Goal: Information Seeking & Learning: Check status

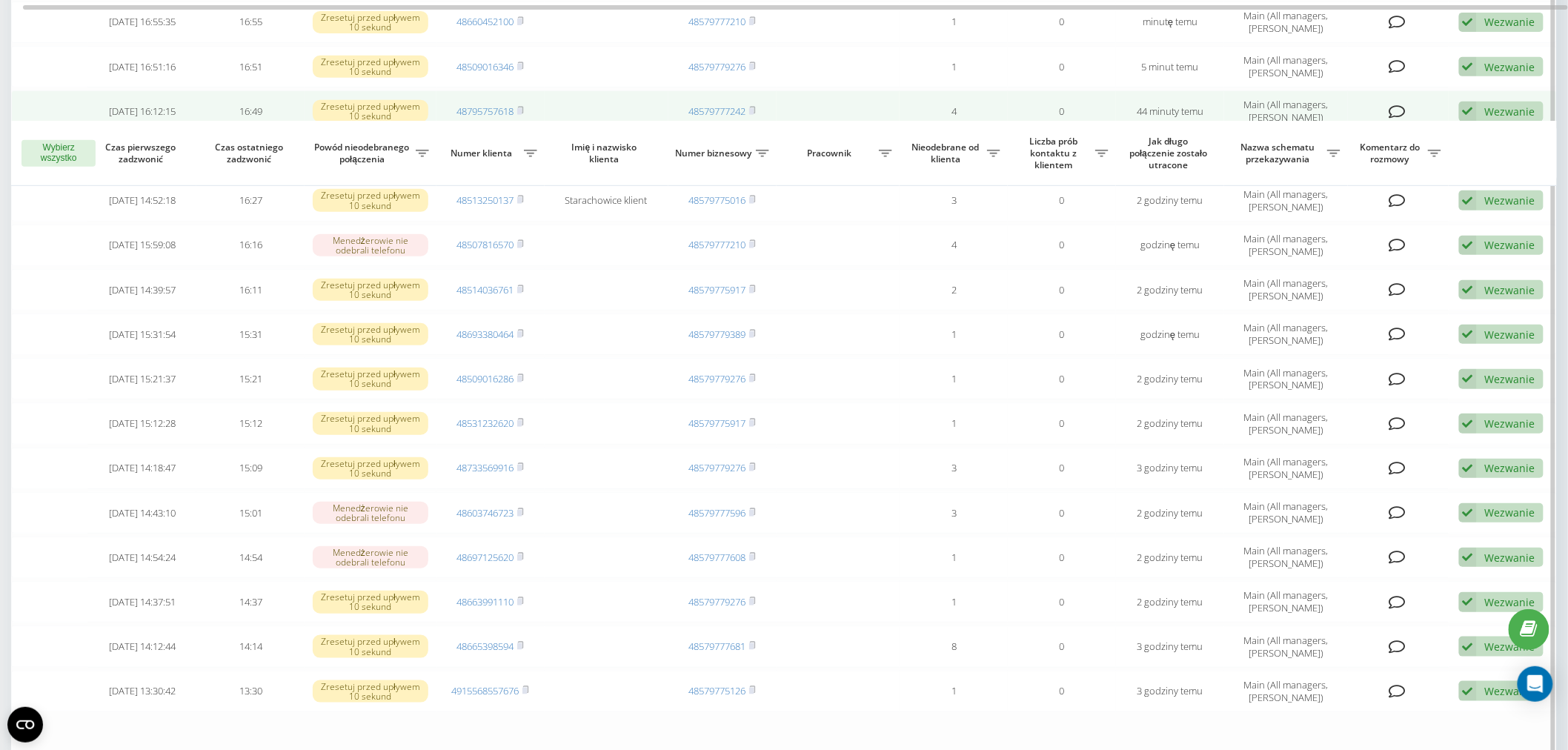
scroll to position [109, 0]
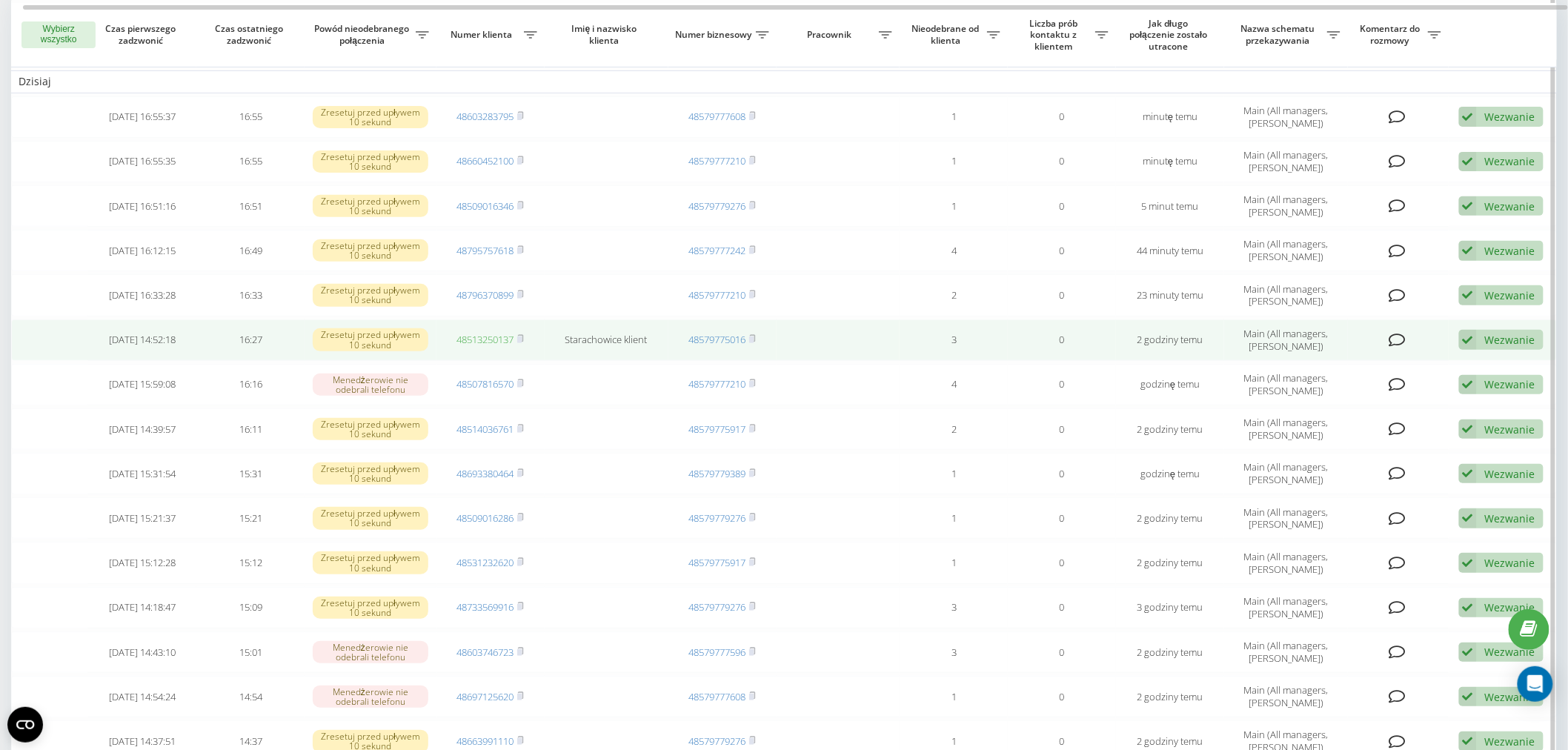
click at [470, 333] on link "48513250137" at bounding box center [484, 339] width 57 height 13
click at [479, 338] on link "48513250137" at bounding box center [484, 339] width 57 height 13
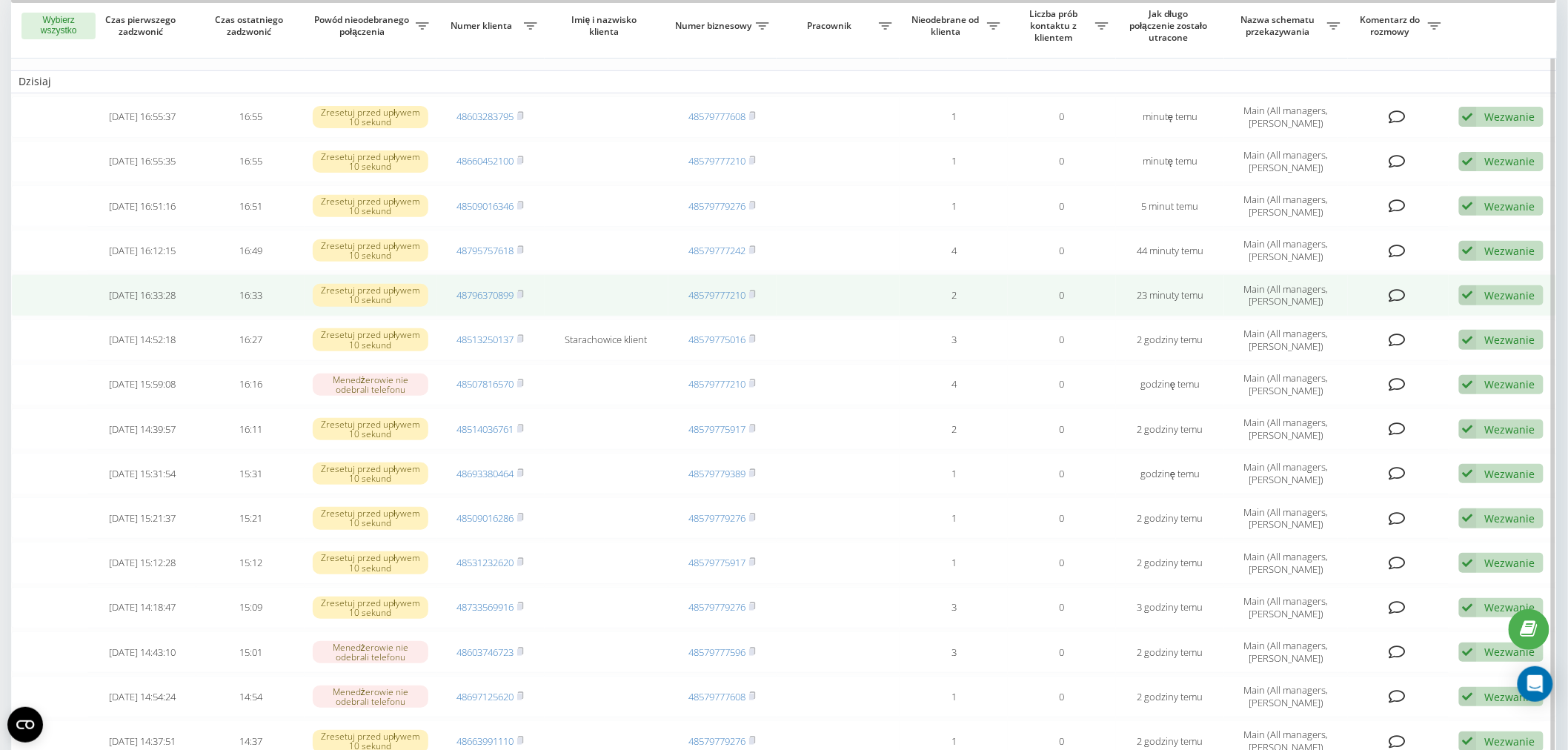
scroll to position [0, 0]
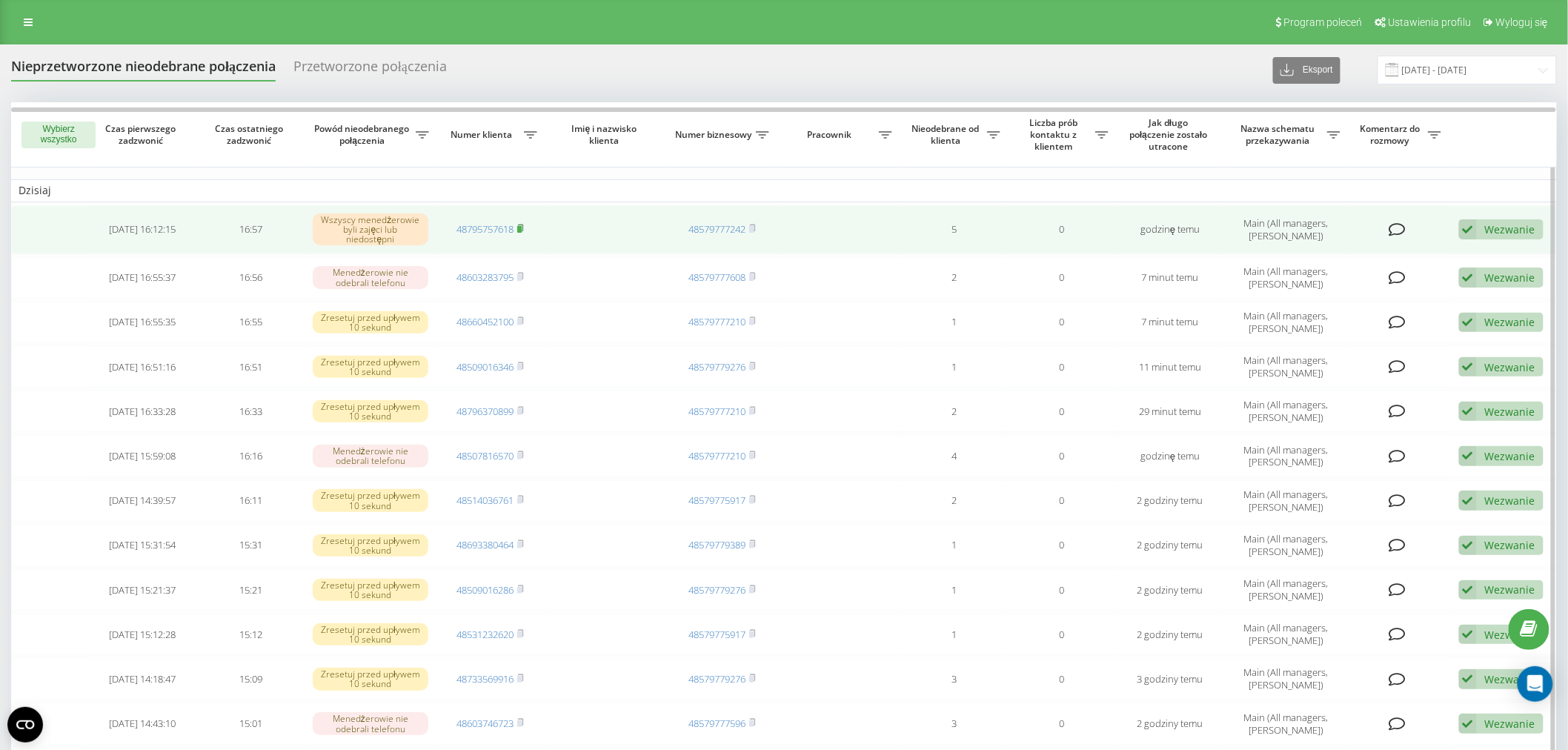
click at [524, 226] on icon at bounding box center [521, 228] width 7 height 9
click at [484, 234] on link "48795757618" at bounding box center [484, 228] width 57 height 13
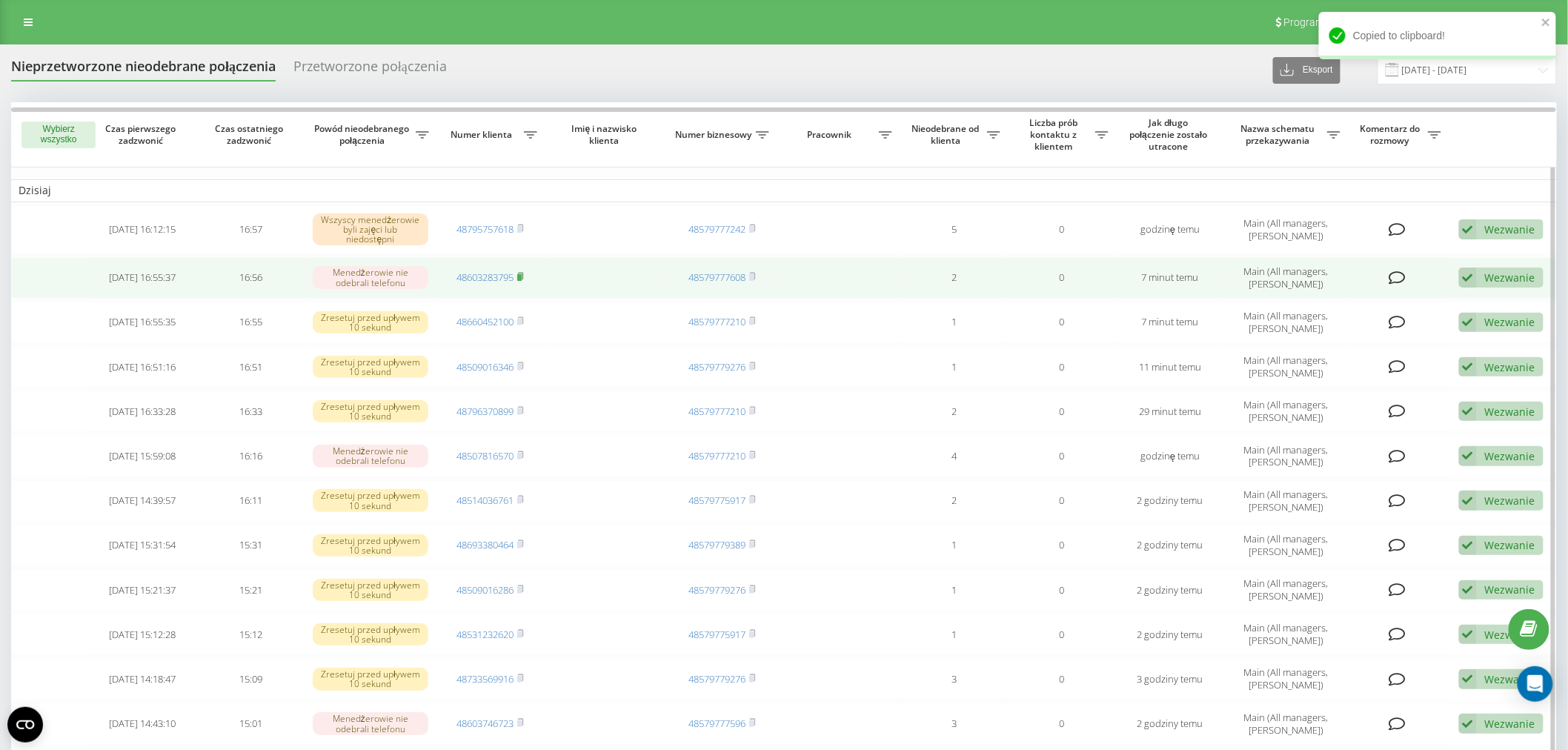
click at [521, 273] on icon at bounding box center [521, 277] width 7 height 9
click at [477, 271] on link "48603283795" at bounding box center [484, 277] width 57 height 13
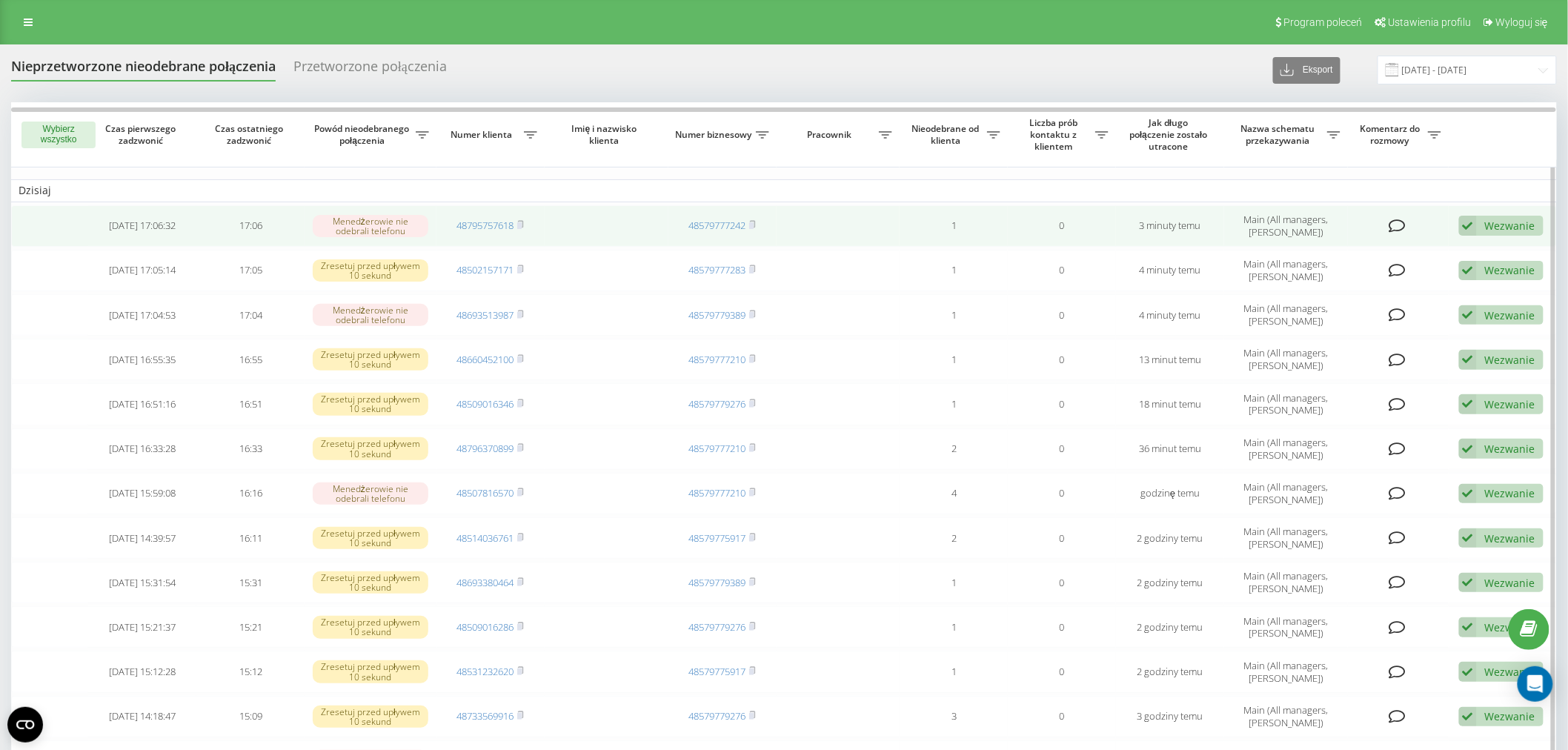
click at [527, 226] on td "48795757618" at bounding box center [491, 226] width 108 height 41
click at [521, 225] on rect at bounding box center [519, 226] width 4 height 7
click at [462, 226] on link "48795757618" at bounding box center [484, 225] width 57 height 13
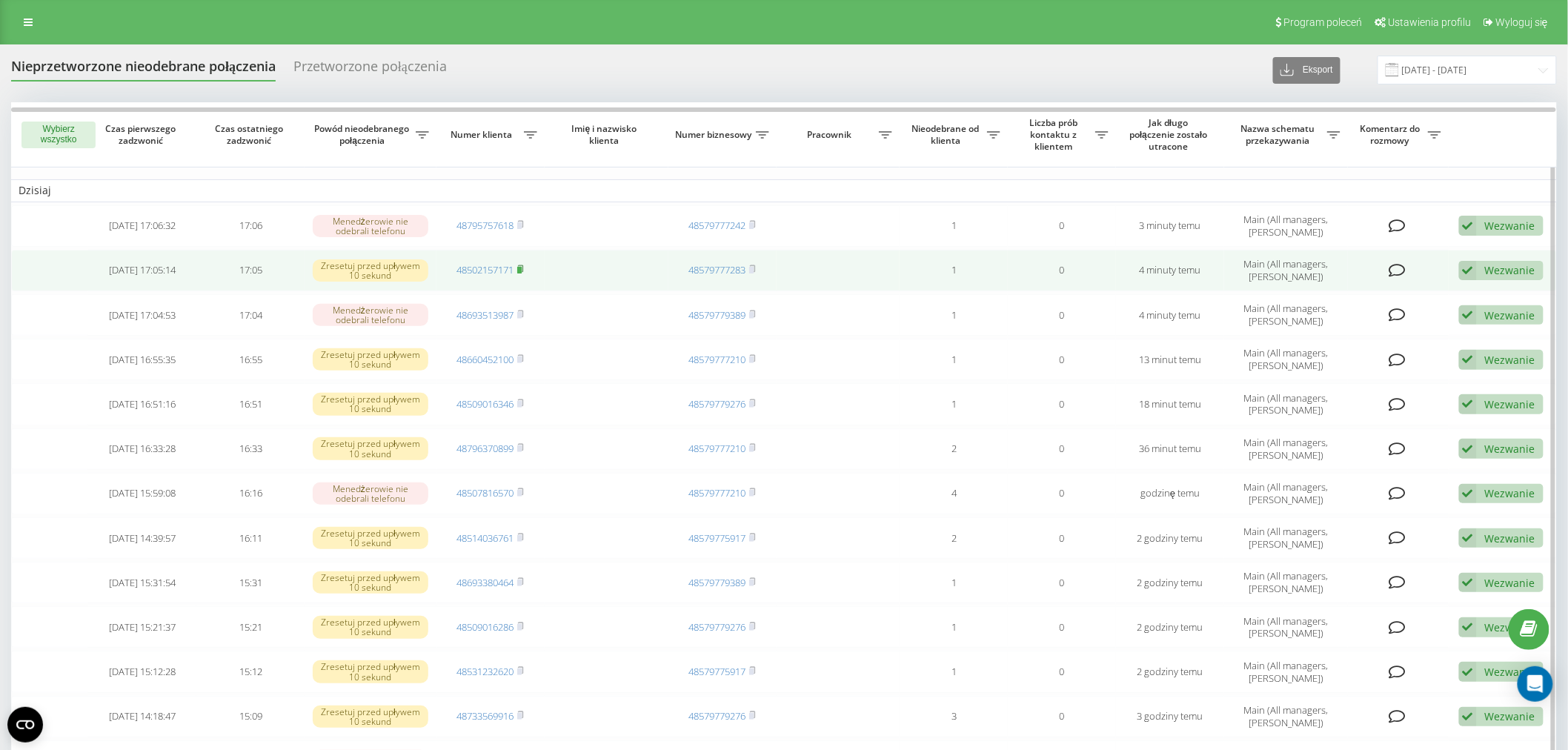
click at [521, 270] on rect at bounding box center [519, 271] width 4 height 7
click at [488, 261] on td "48502157171" at bounding box center [491, 271] width 108 height 41
click at [492, 264] on link "48502157171" at bounding box center [484, 270] width 57 height 13
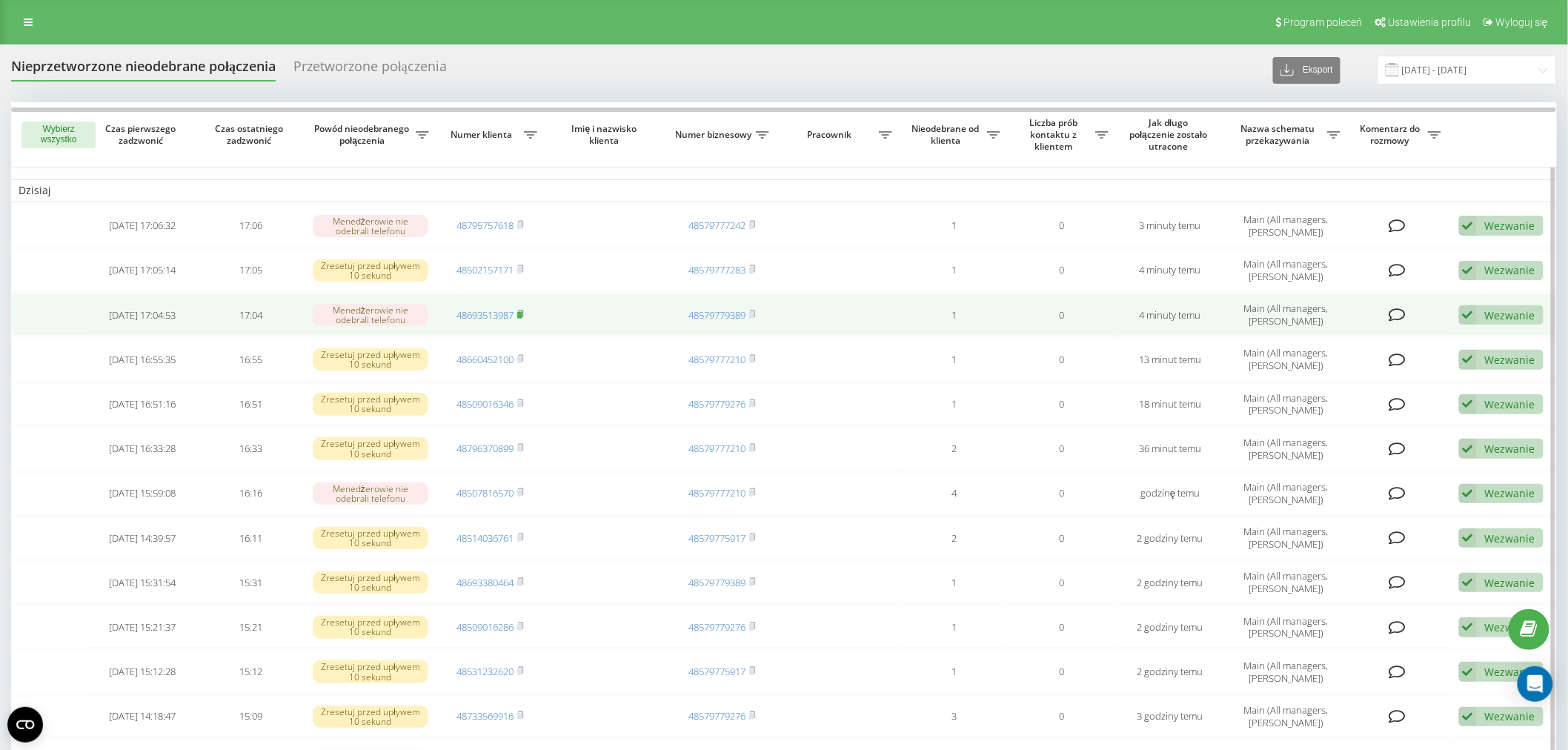
click at [521, 314] on rect at bounding box center [519, 316] width 4 height 7
click at [474, 316] on link "48693513987" at bounding box center [484, 315] width 57 height 13
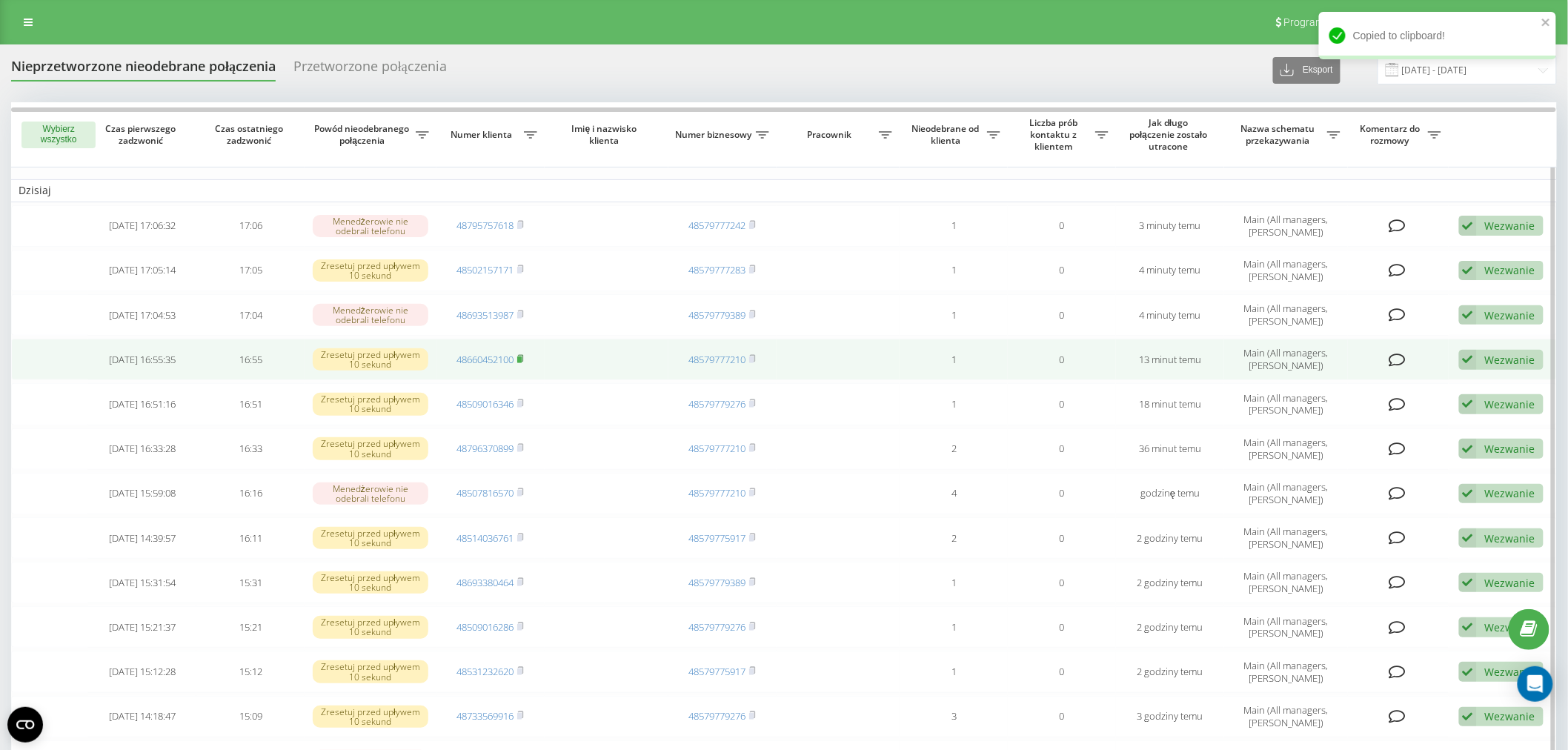
click at [523, 355] on icon at bounding box center [521, 359] width 5 height 7
click at [501, 354] on link "48660452100" at bounding box center [484, 359] width 57 height 13
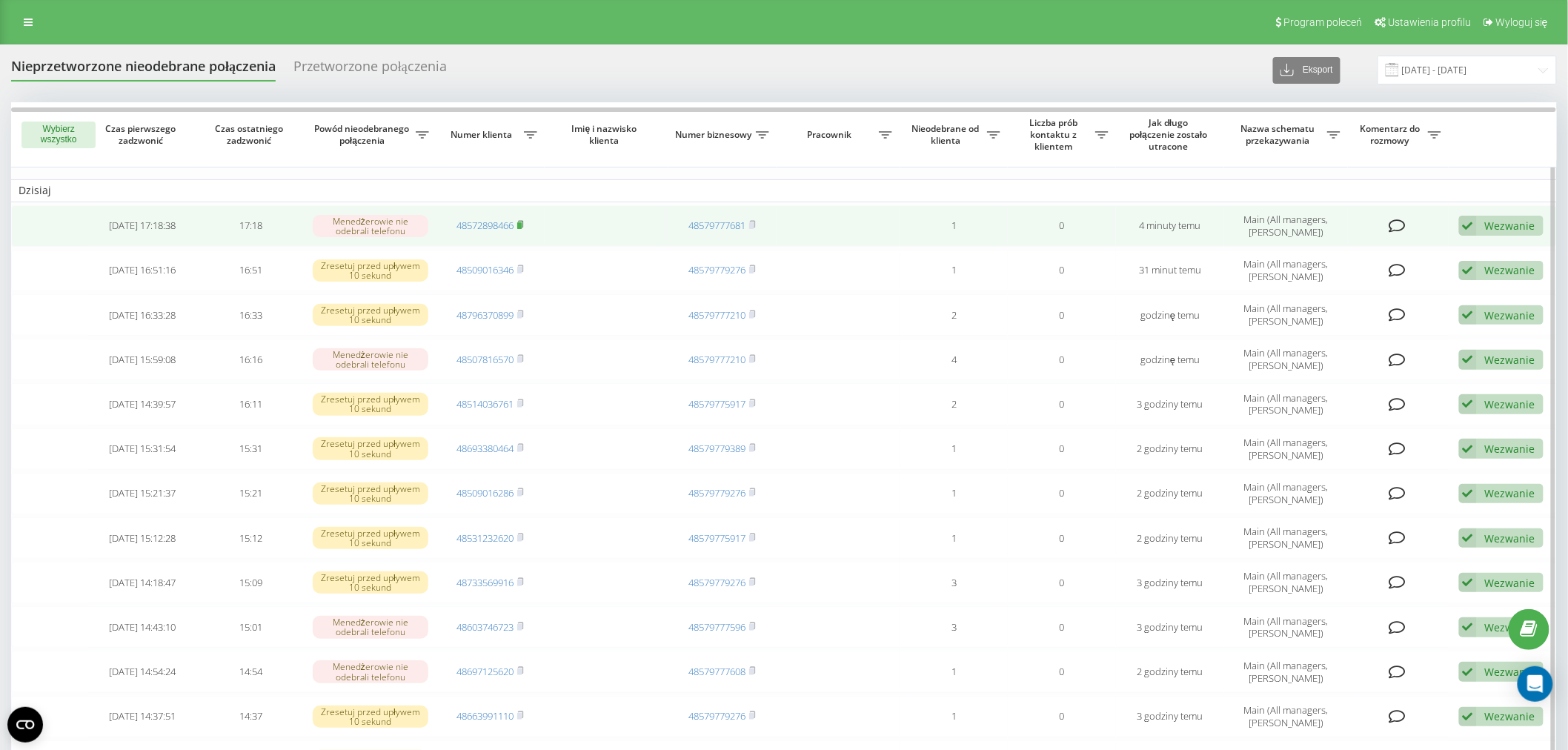
click at [521, 221] on icon at bounding box center [521, 225] width 5 height 7
click at [492, 226] on link "48572898466" at bounding box center [484, 225] width 57 height 13
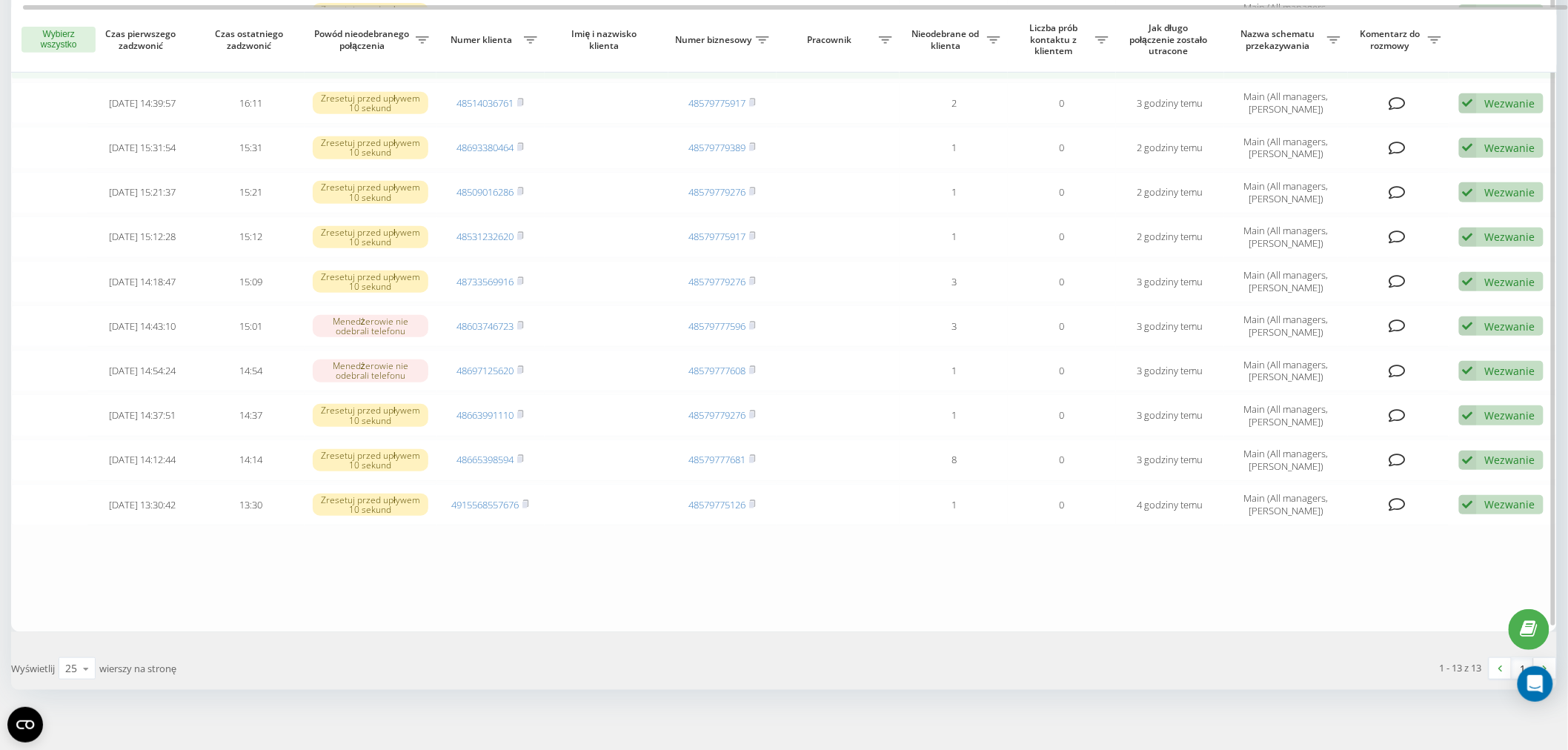
scroll to position [262, 0]
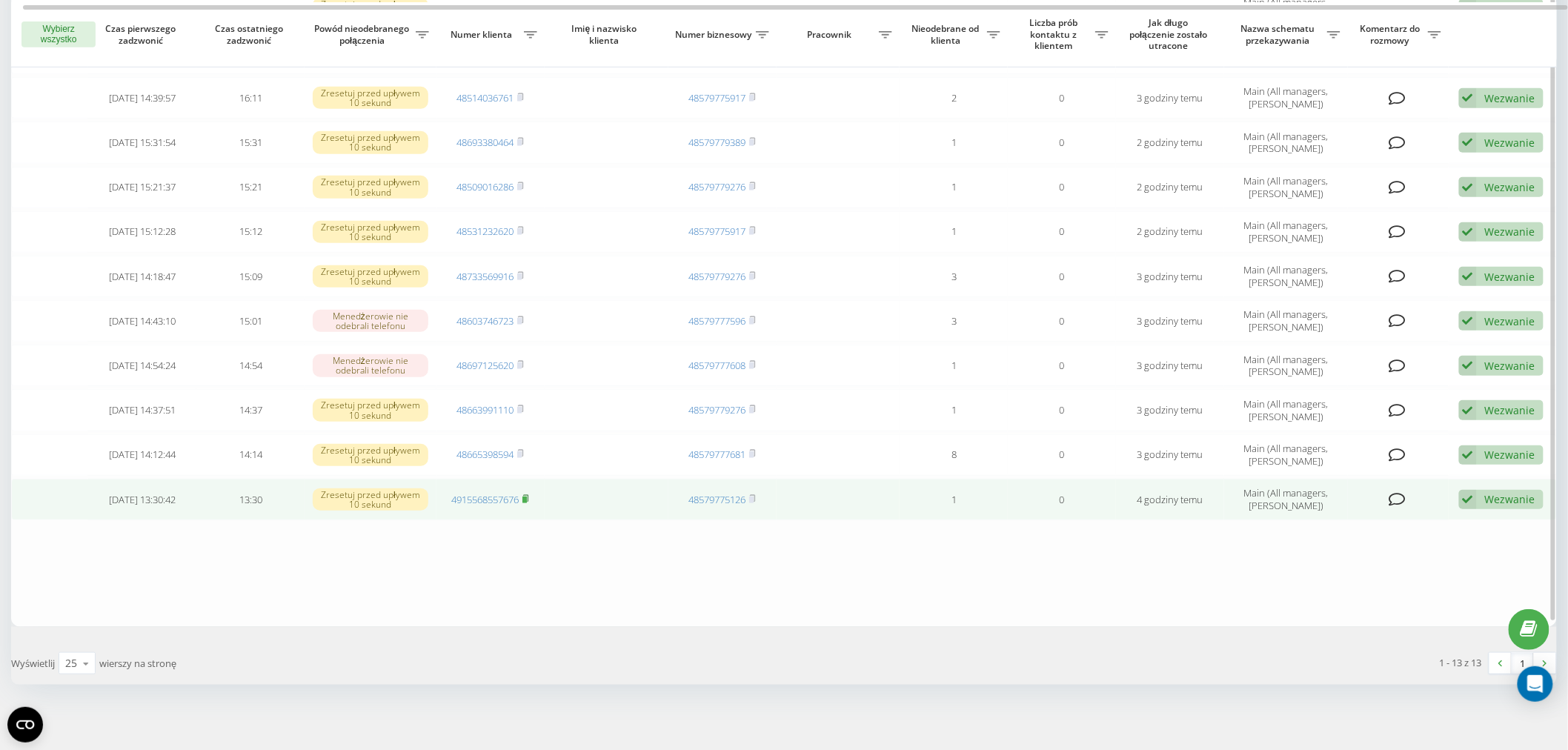
click at [527, 496] on rect at bounding box center [524, 500] width 4 height 7
click at [470, 495] on link "4915568557676" at bounding box center [484, 499] width 68 height 13
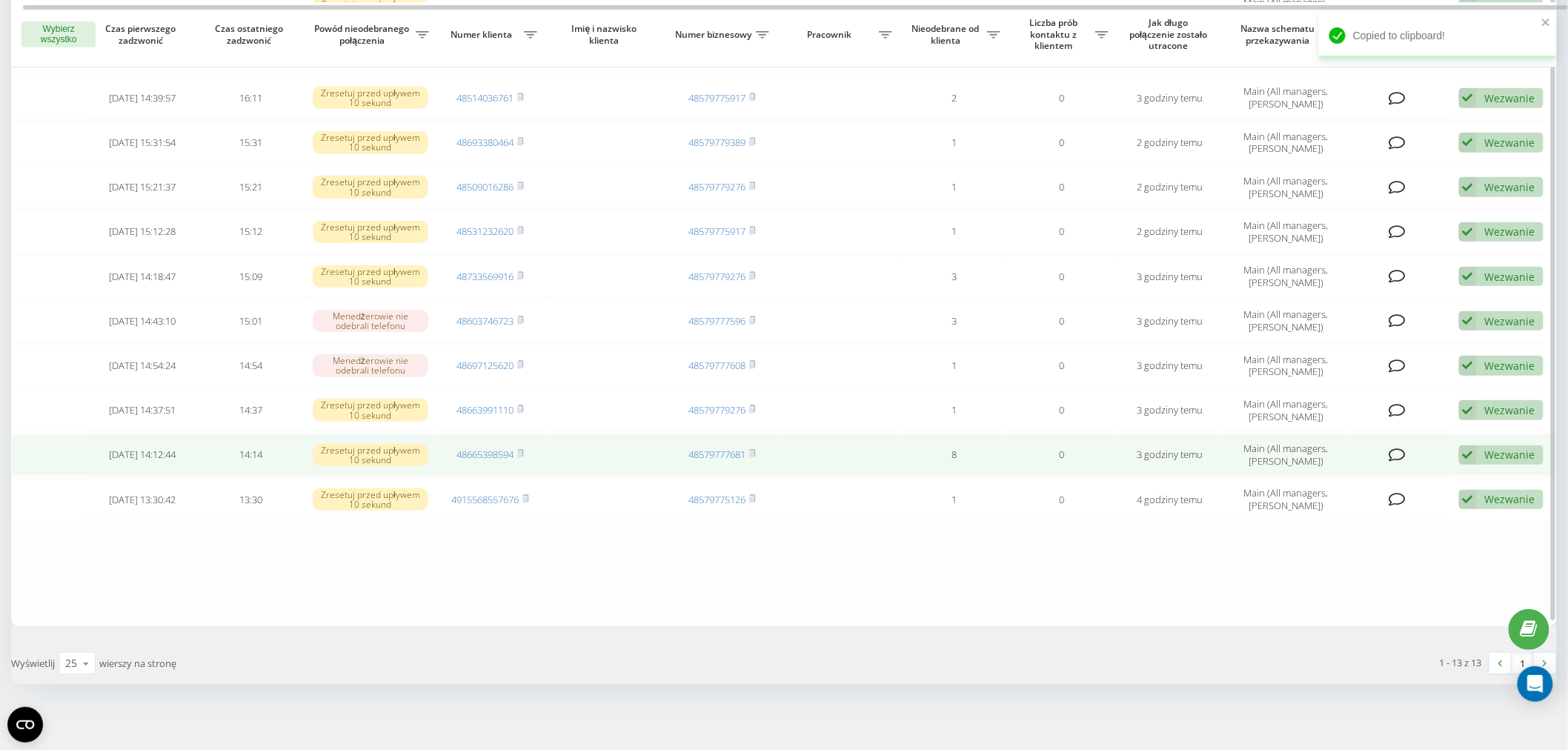
click at [528, 453] on td "48665398594" at bounding box center [491, 455] width 108 height 41
click at [521, 452] on rect at bounding box center [519, 455] width 4 height 7
click at [521, 453] on rect at bounding box center [519, 455] width 4 height 7
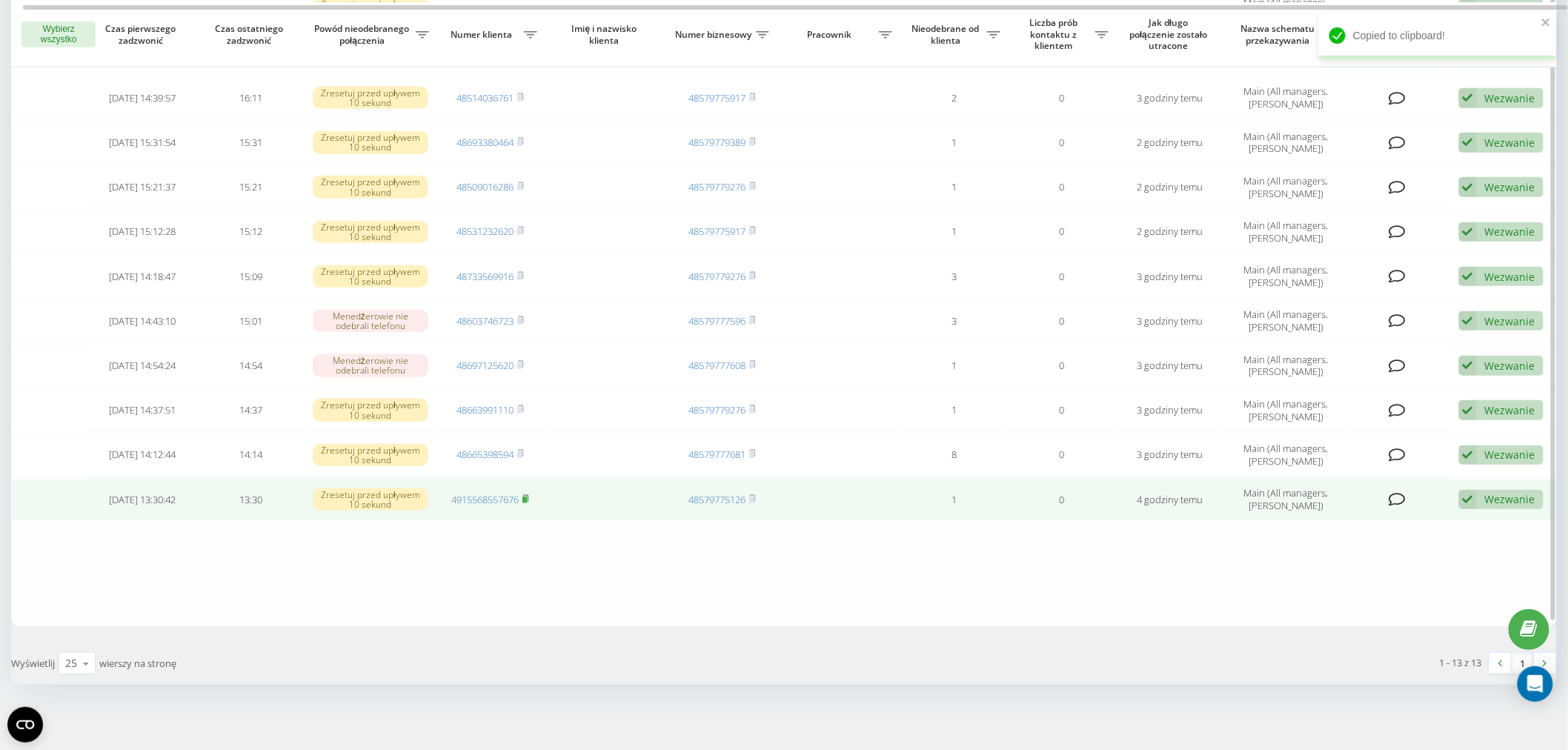
click at [529, 494] on icon at bounding box center [526, 499] width 7 height 9
click at [525, 497] on rect at bounding box center [524, 500] width 4 height 7
click at [527, 497] on rect at bounding box center [524, 500] width 4 height 7
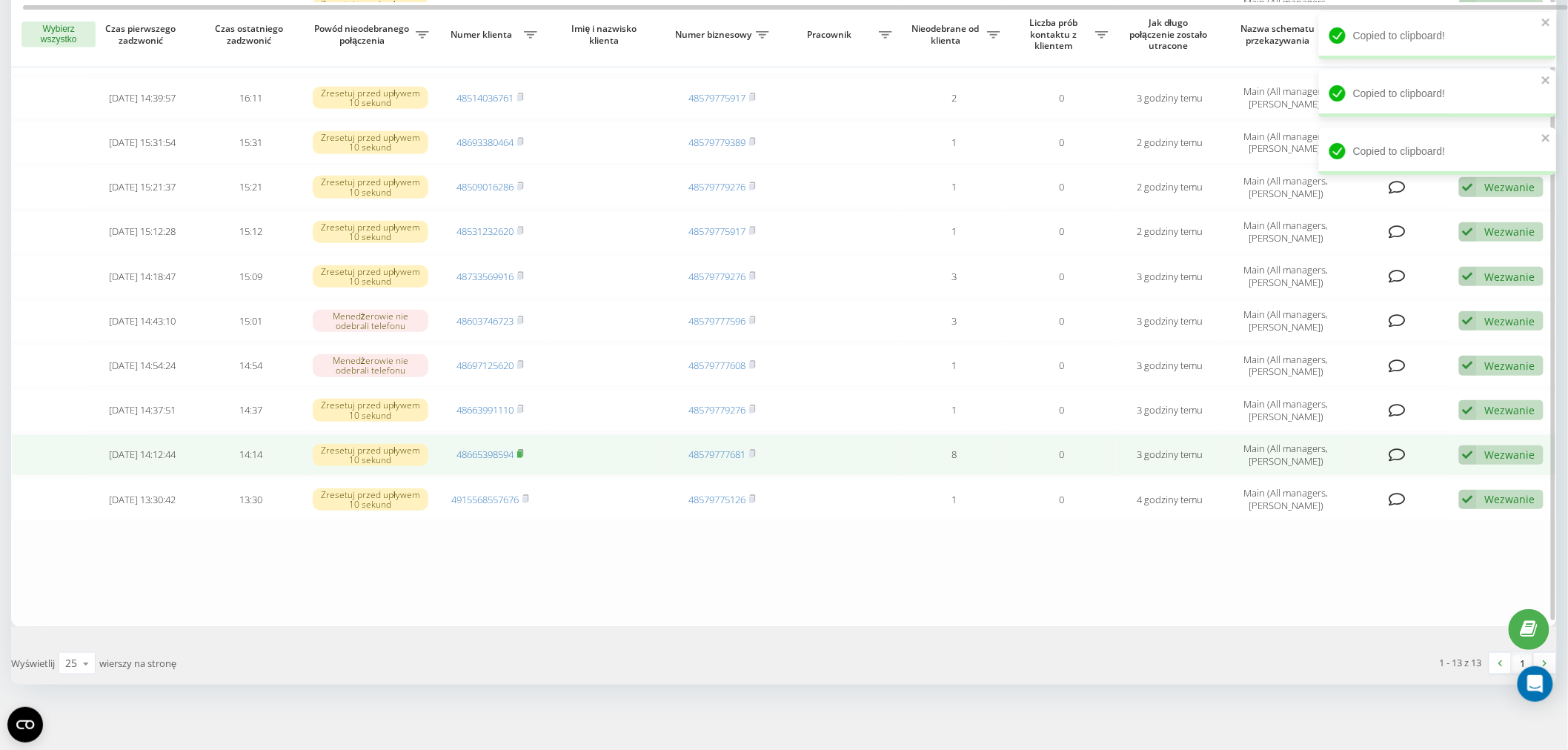
click at [521, 453] on rect at bounding box center [519, 455] width 4 height 7
click at [507, 450] on link "48665398594" at bounding box center [484, 454] width 57 height 13
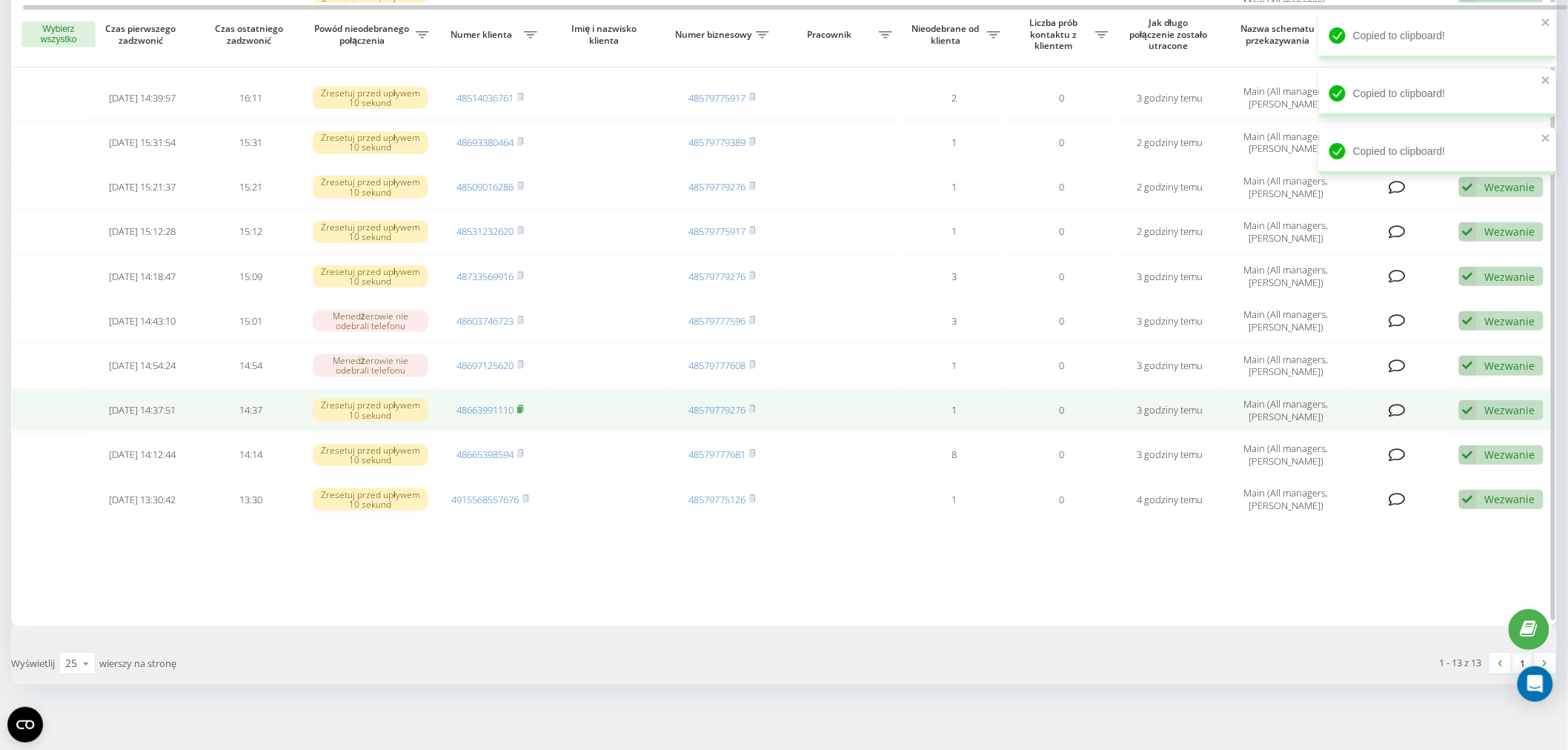
click at [522, 405] on icon at bounding box center [521, 409] width 7 height 9
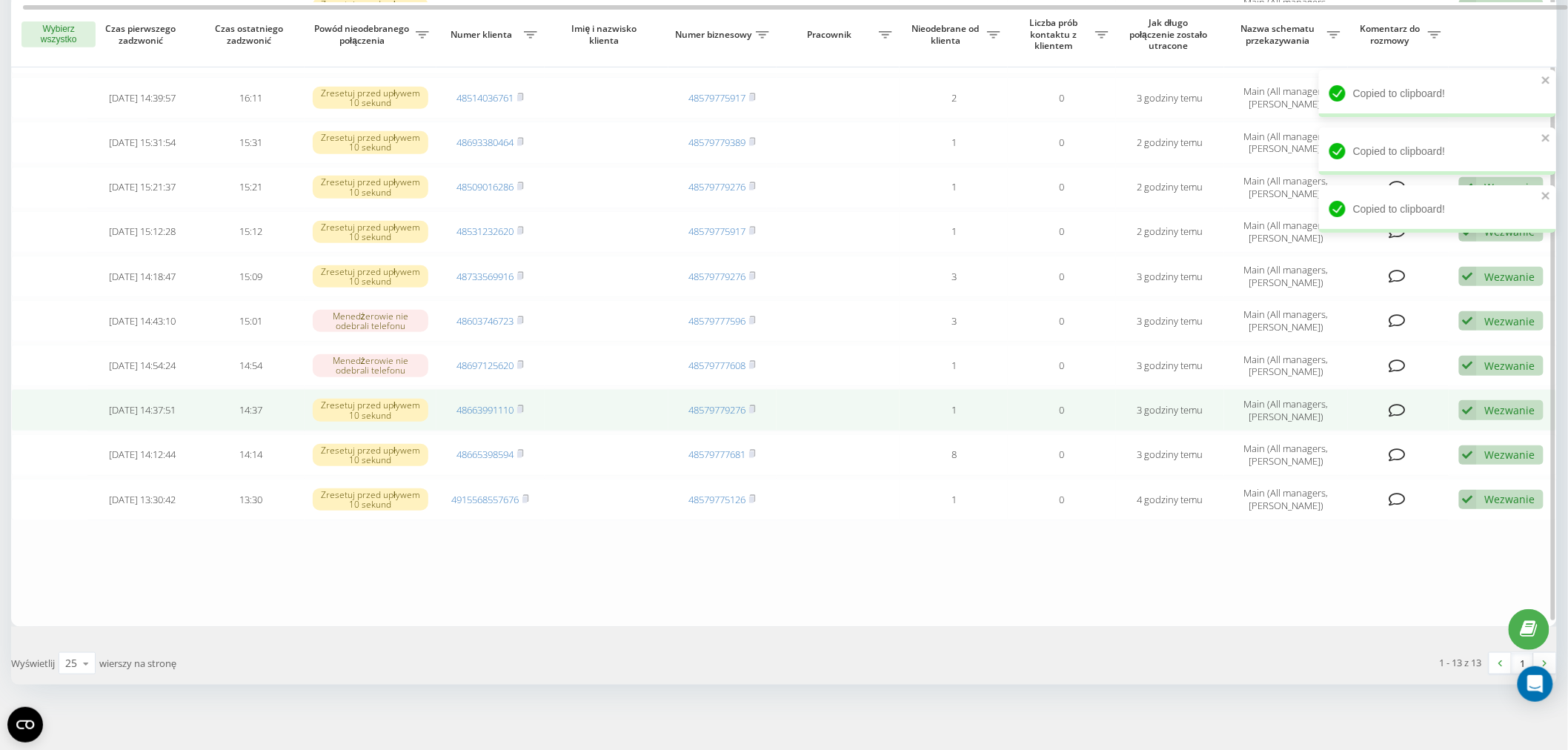
click at [526, 409] on td "48663991110" at bounding box center [491, 410] width 108 height 41
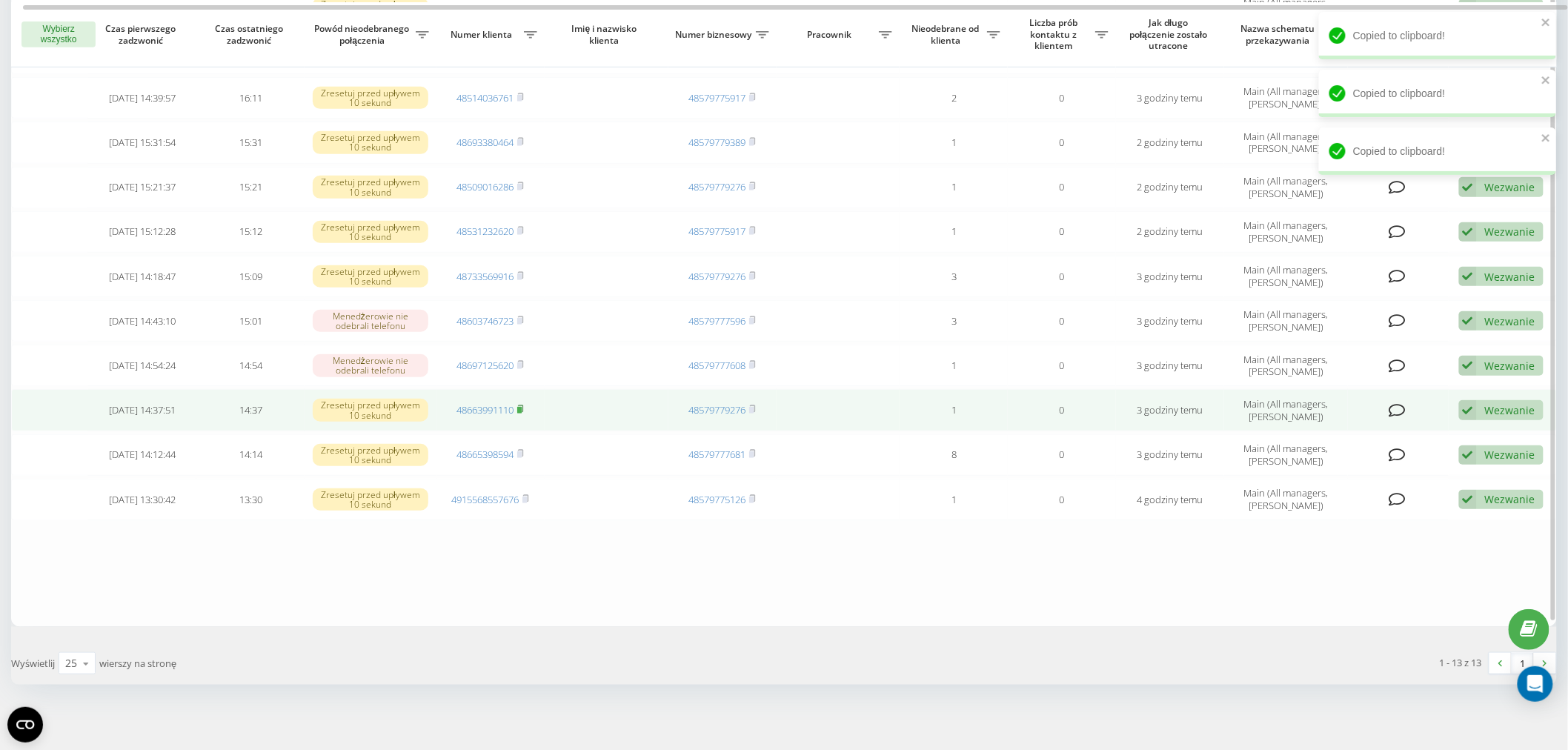
click at [524, 406] on icon at bounding box center [521, 409] width 5 height 7
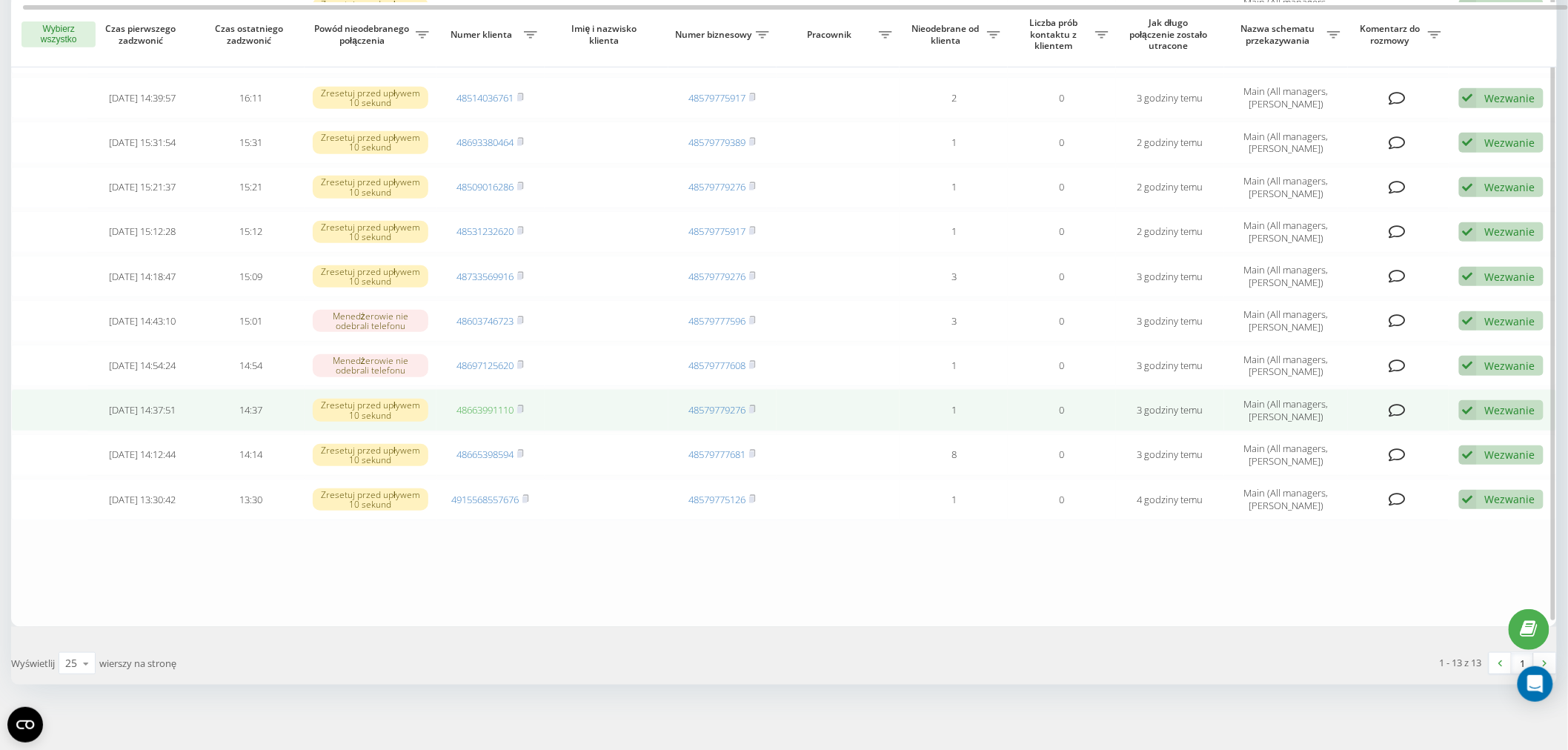
click at [476, 404] on link "48663991110" at bounding box center [484, 410] width 57 height 13
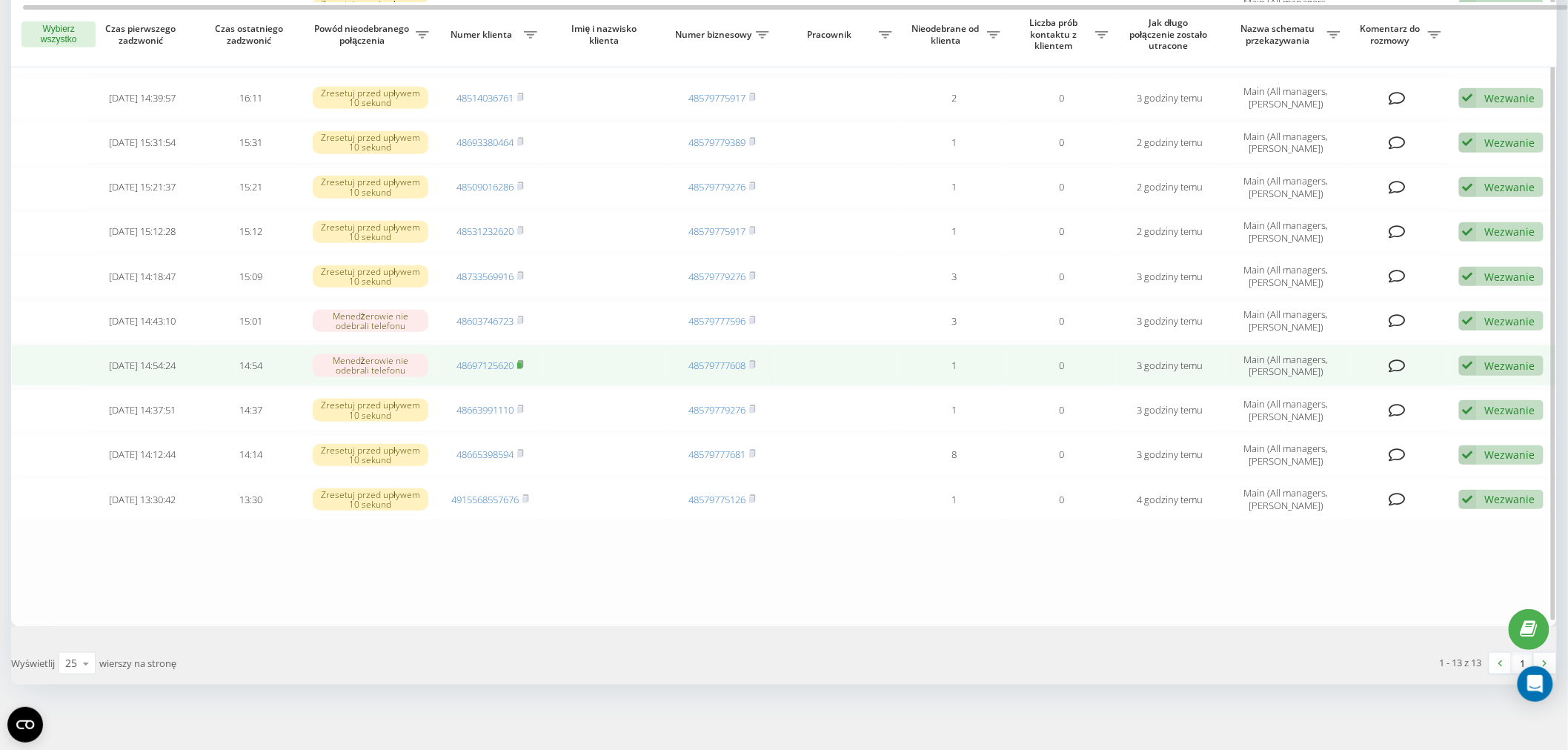
click at [521, 362] on rect at bounding box center [519, 366] width 4 height 7
click at [521, 365] on rect at bounding box center [519, 366] width 4 height 7
click at [487, 360] on link "48697125620" at bounding box center [484, 365] width 57 height 13
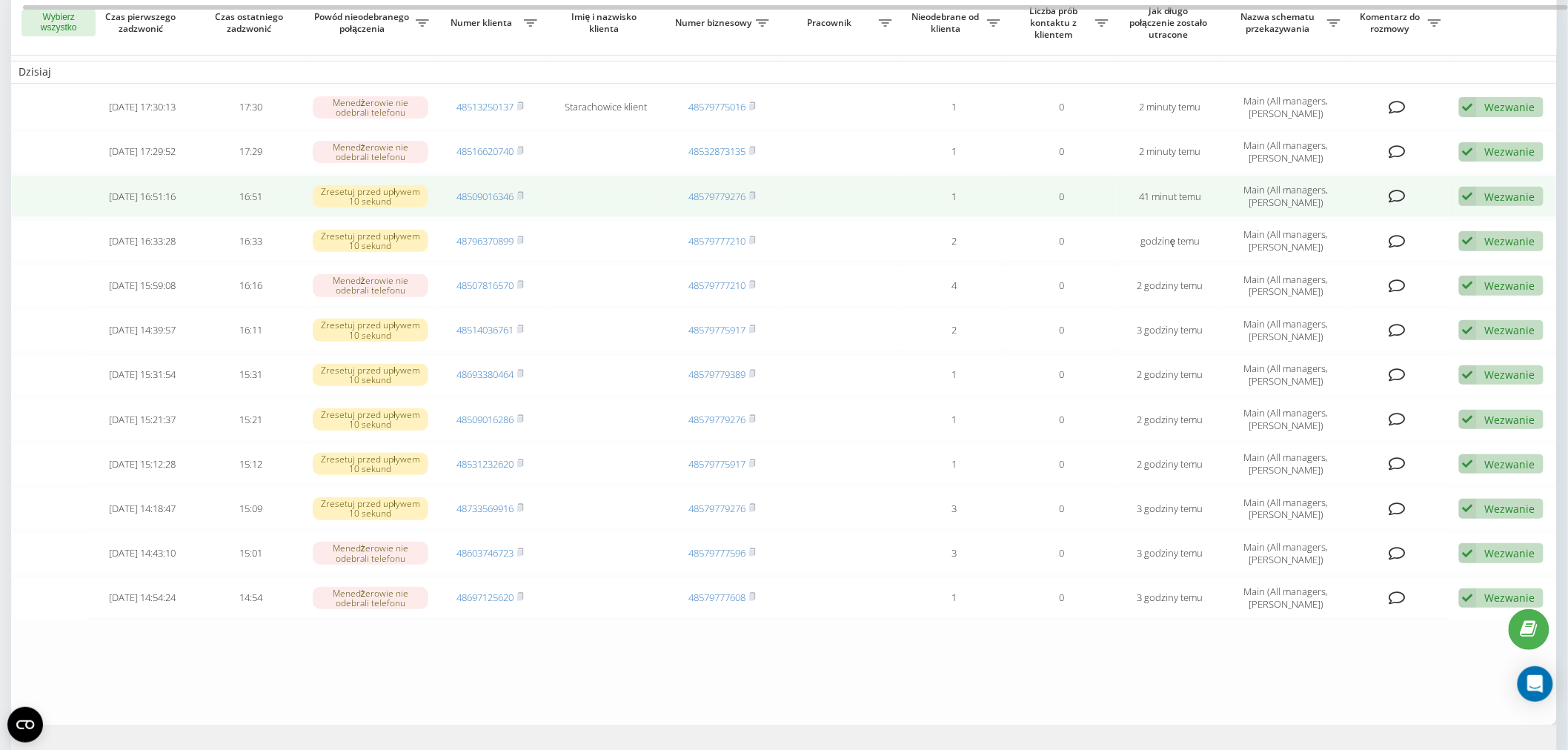
scroll to position [82, 0]
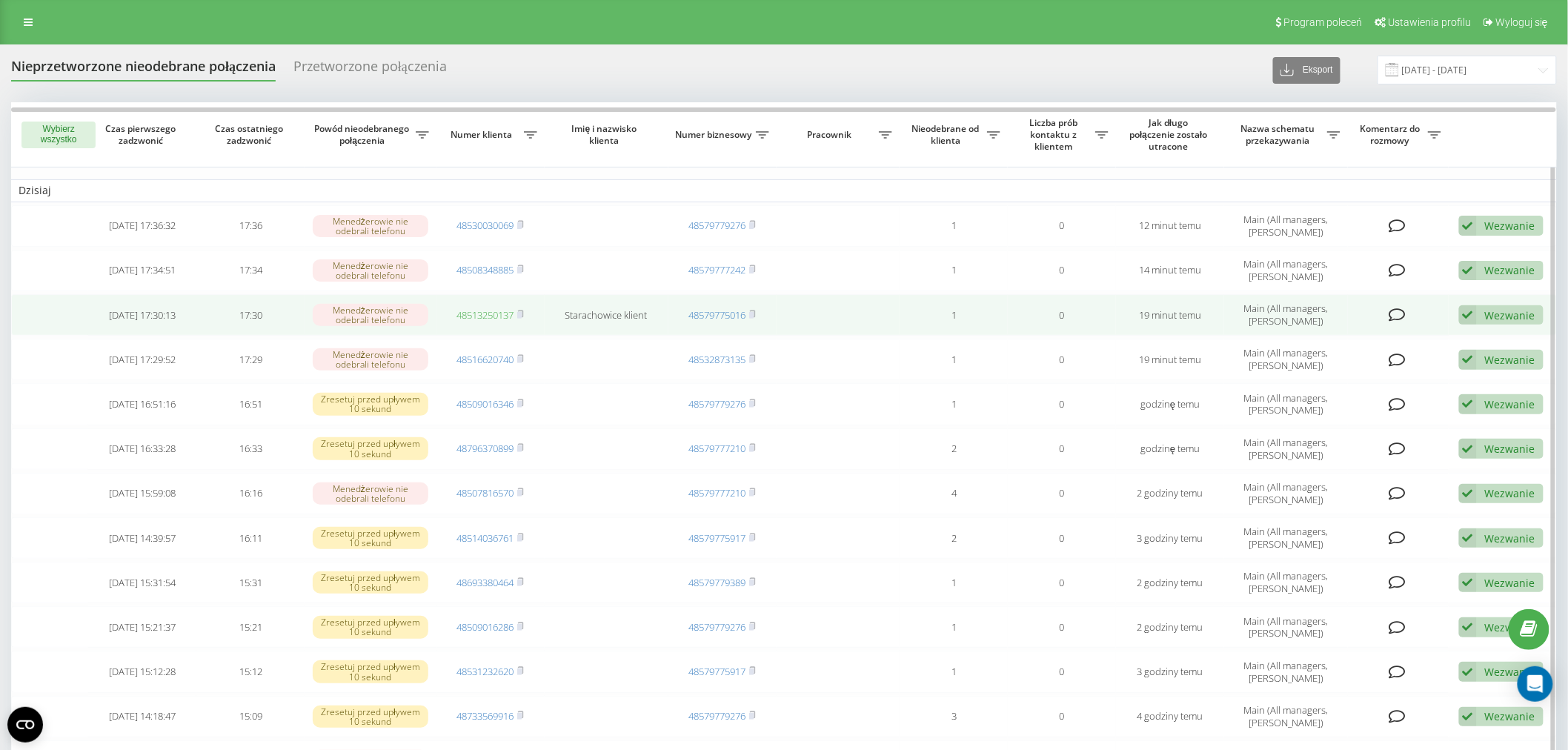
click at [480, 316] on link "48513250137" at bounding box center [484, 315] width 57 height 13
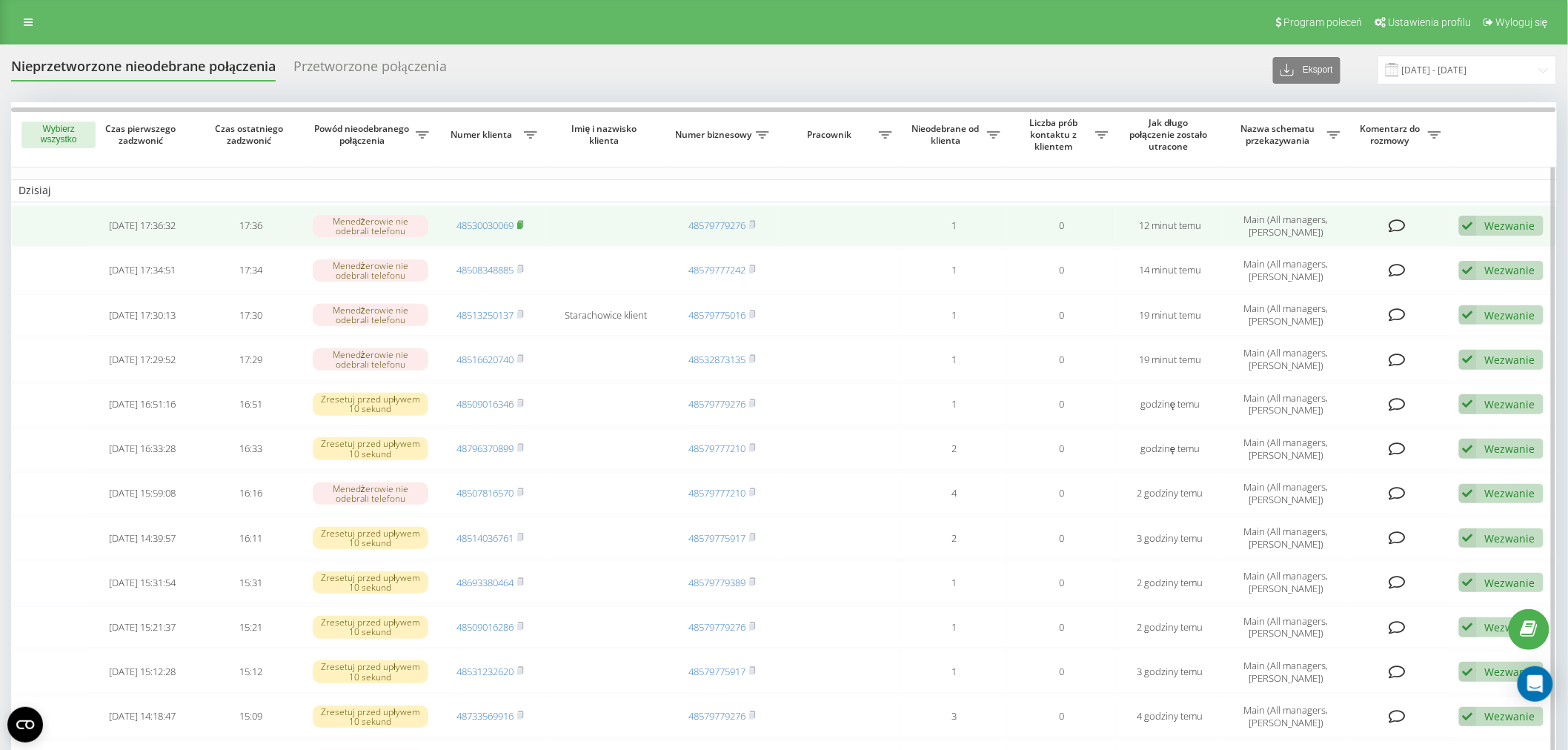
click at [521, 221] on icon at bounding box center [521, 225] width 5 height 7
click at [482, 226] on link "48530030069" at bounding box center [484, 225] width 57 height 13
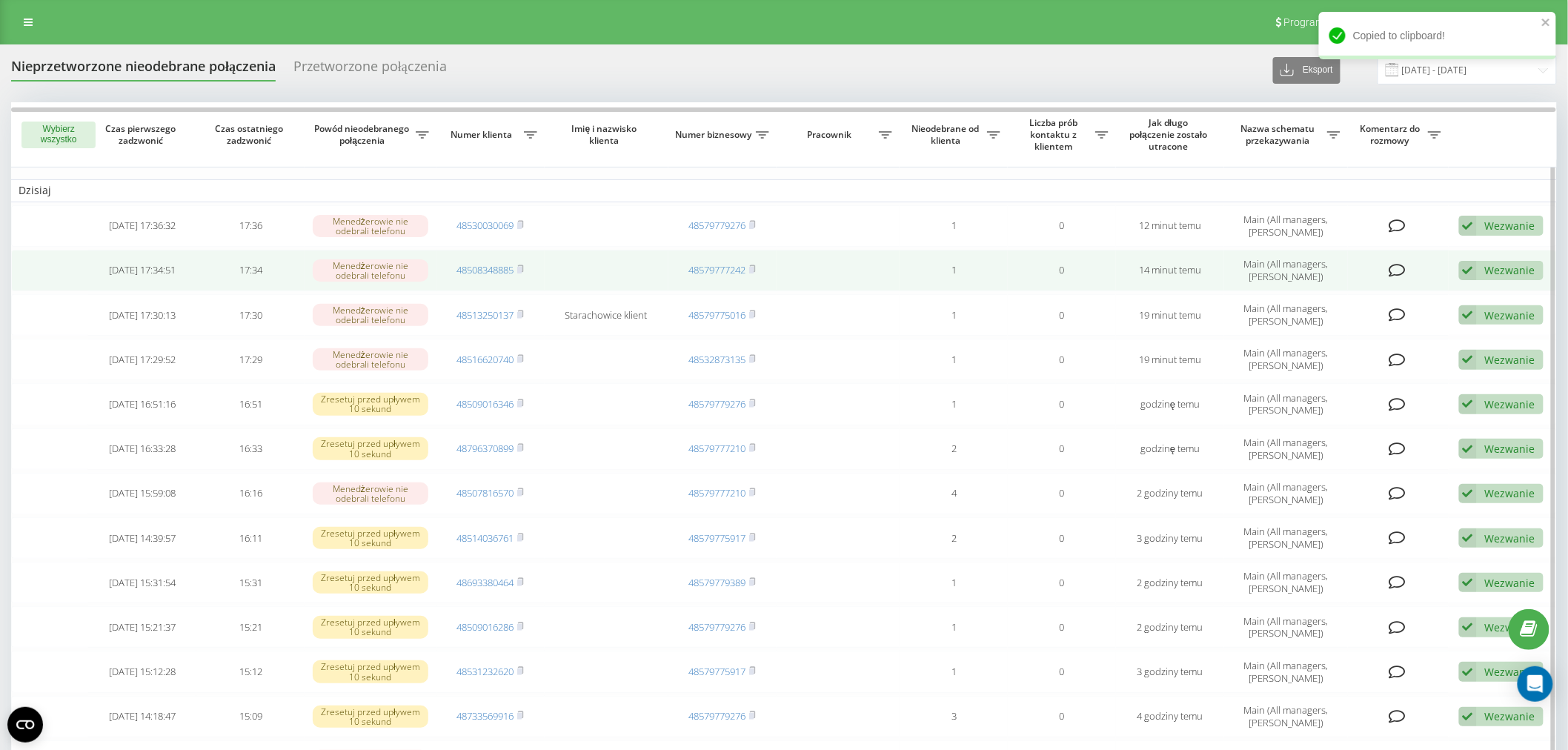
click at [517, 271] on span "48508348885" at bounding box center [490, 270] width 68 height 13
click at [521, 269] on rect at bounding box center [519, 271] width 4 height 7
click at [491, 264] on link "48508348885" at bounding box center [484, 270] width 57 height 13
click at [521, 271] on rect at bounding box center [519, 271] width 4 height 7
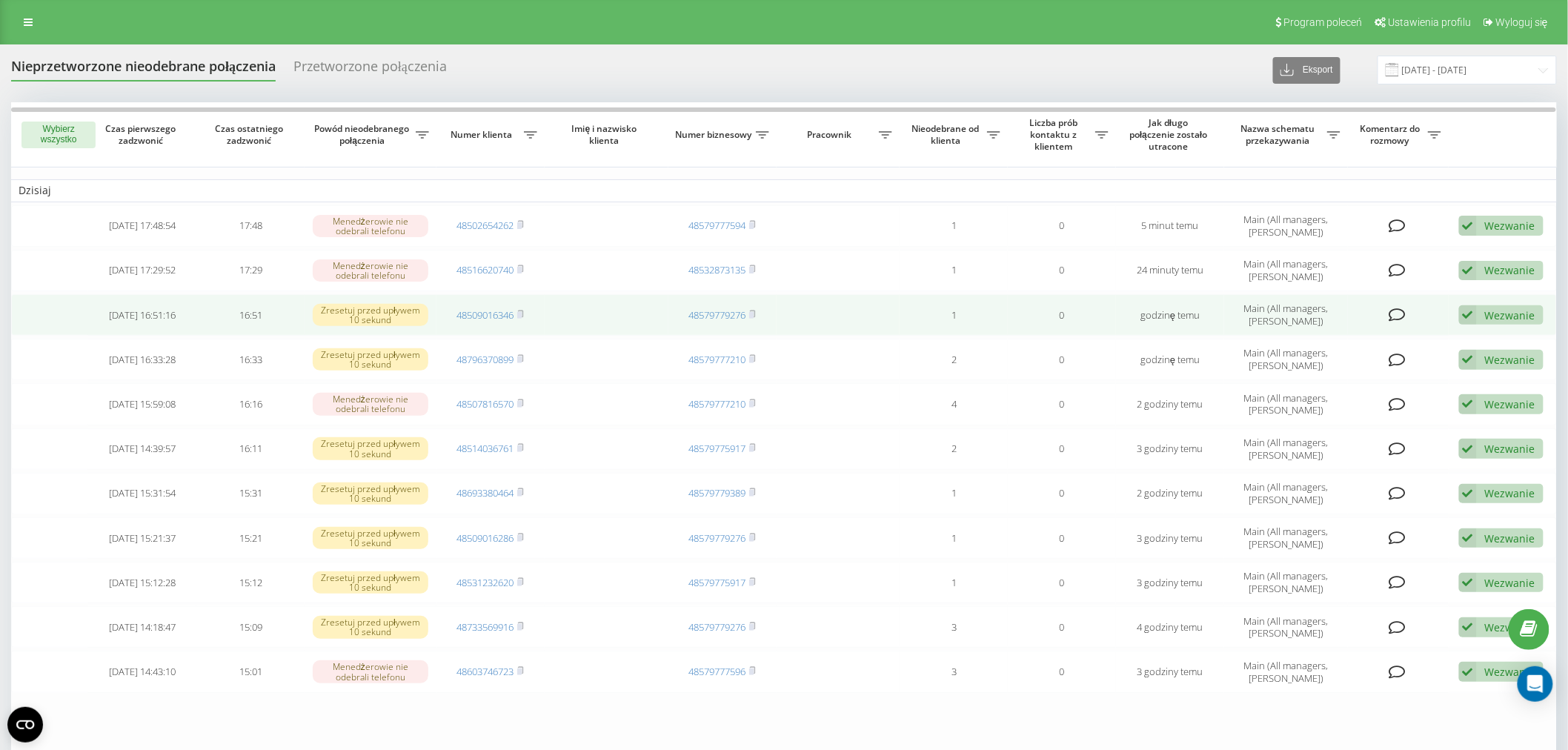
scroll to position [165, 0]
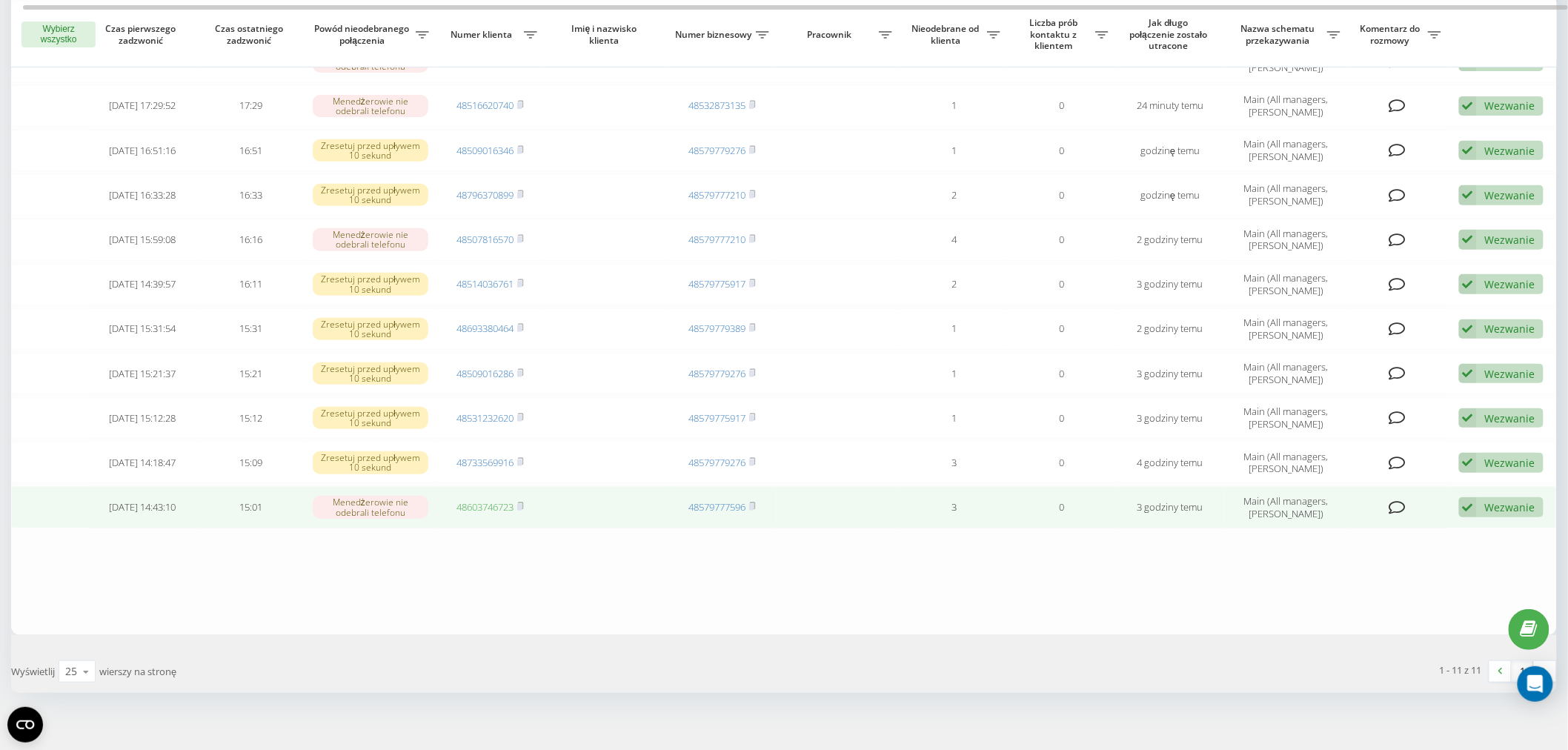
click at [502, 504] on link "48603746723" at bounding box center [484, 507] width 57 height 13
click at [521, 504] on rect at bounding box center [519, 508] width 4 height 7
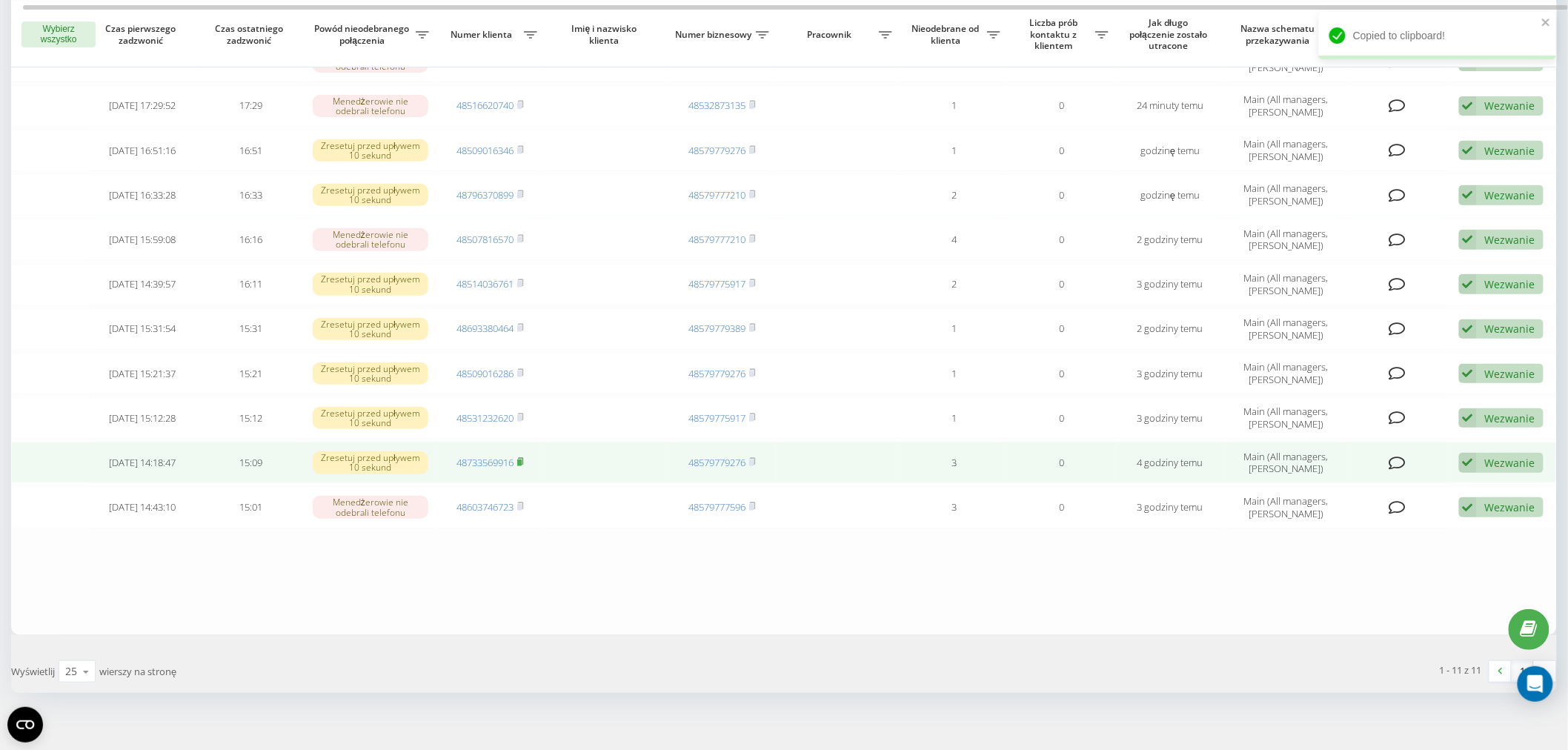
click at [521, 460] on rect at bounding box center [519, 464] width 4 height 7
click at [470, 460] on link "48733569916" at bounding box center [484, 462] width 57 height 13
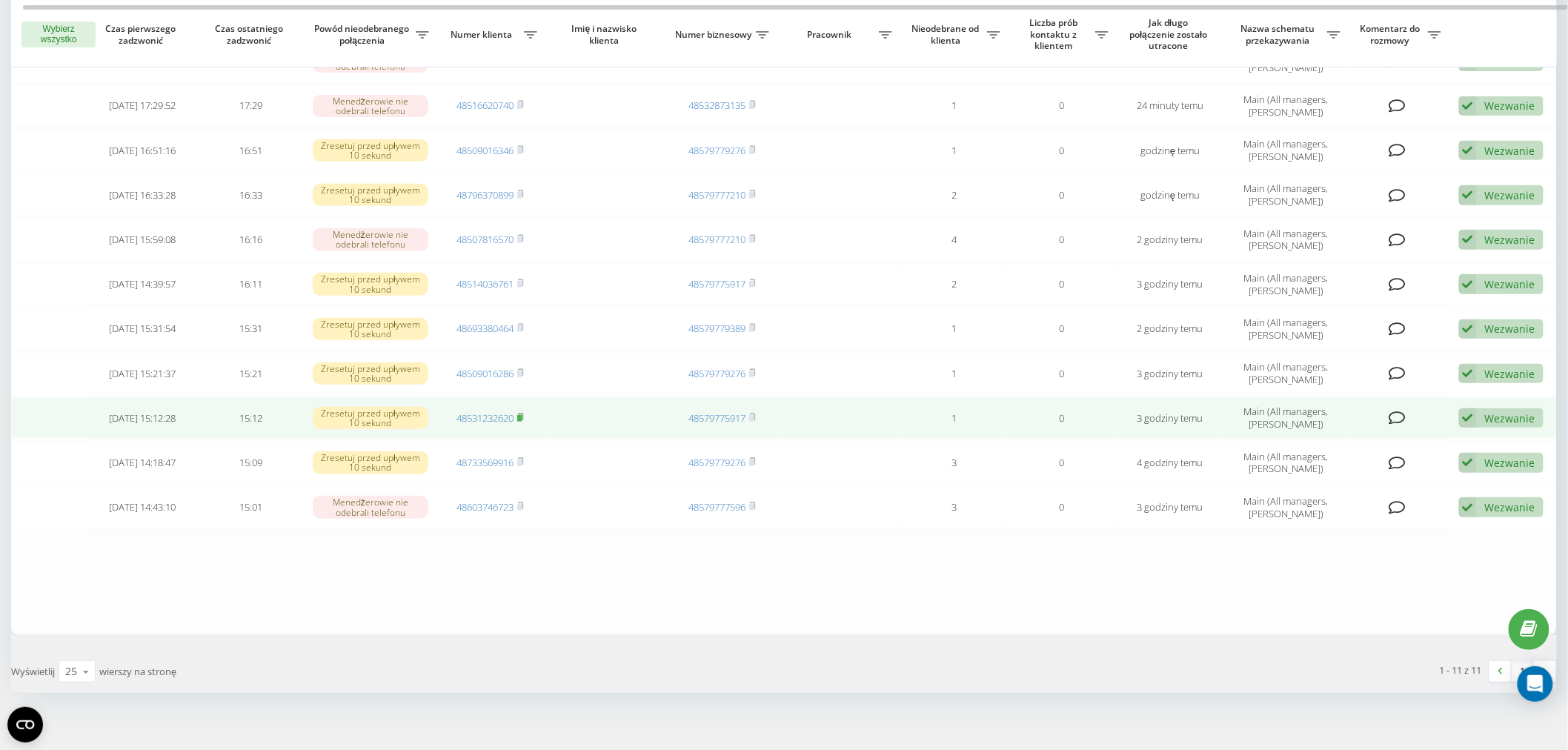
click at [524, 413] on icon at bounding box center [521, 417] width 5 height 7
click at [487, 412] on link "48531232620" at bounding box center [484, 418] width 57 height 13
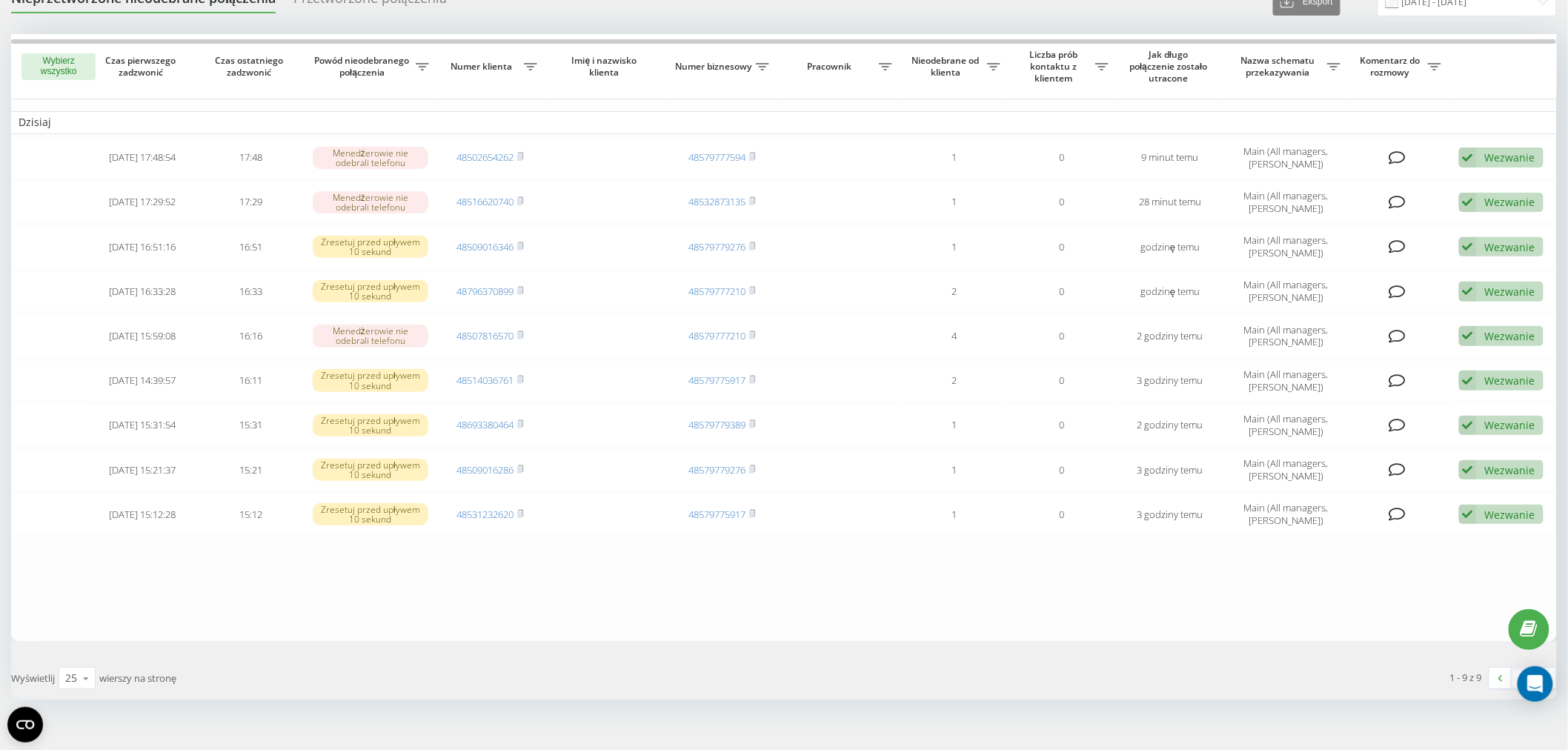
scroll to position [76, 0]
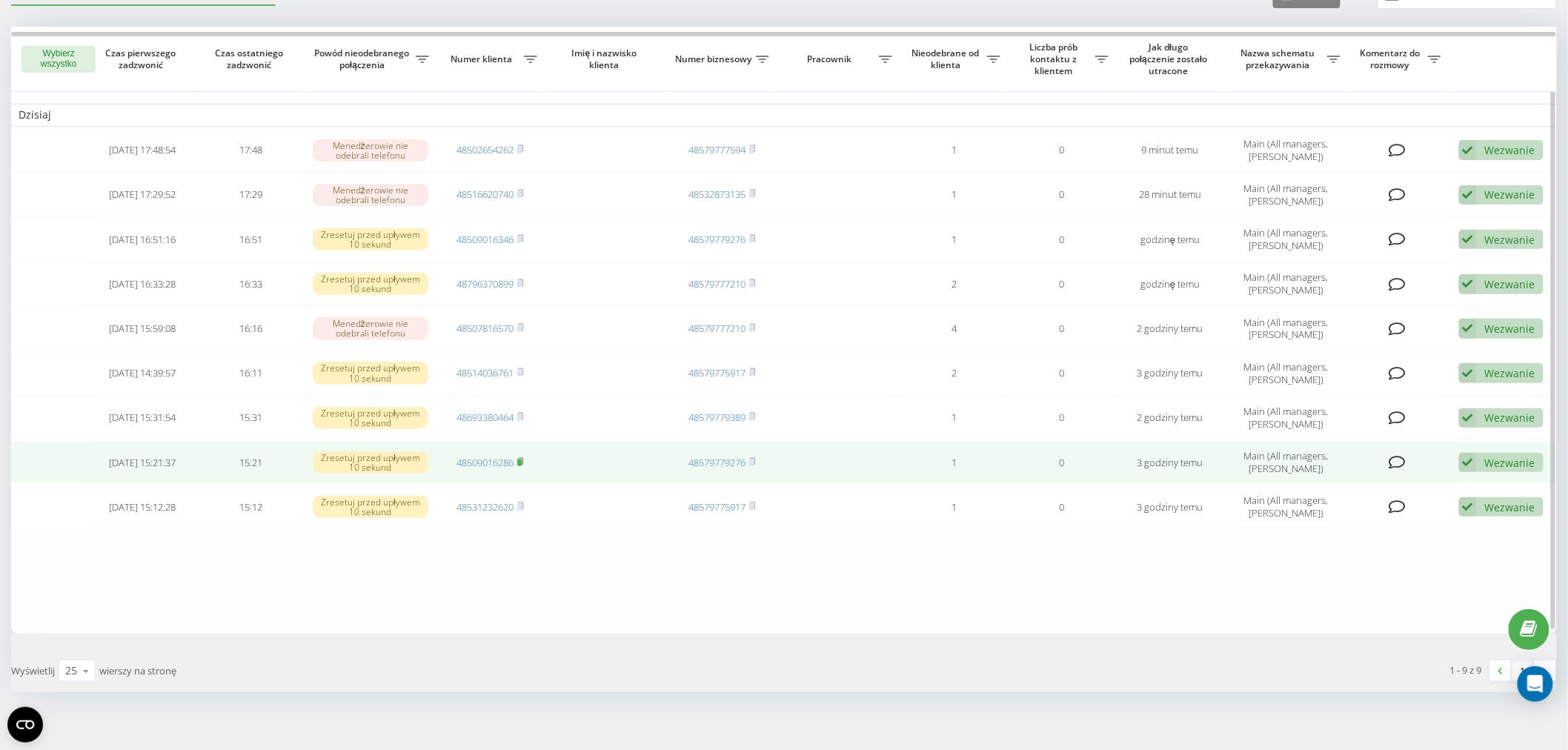
click at [521, 460] on rect at bounding box center [519, 464] width 4 height 7
click at [488, 463] on link "48509016286" at bounding box center [484, 462] width 57 height 13
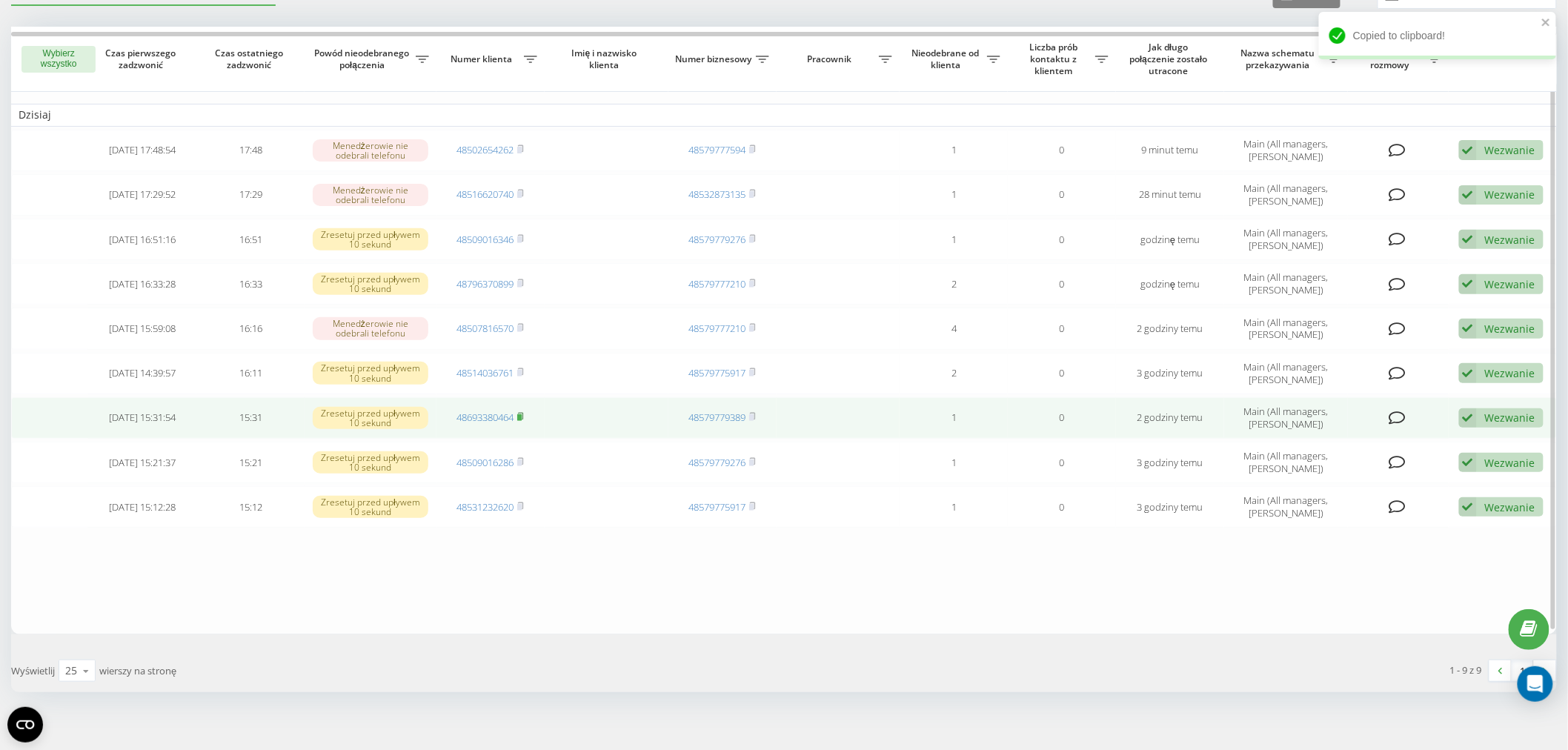
click at [521, 415] on rect at bounding box center [519, 418] width 4 height 7
click at [486, 418] on link "48693380464" at bounding box center [484, 417] width 57 height 13
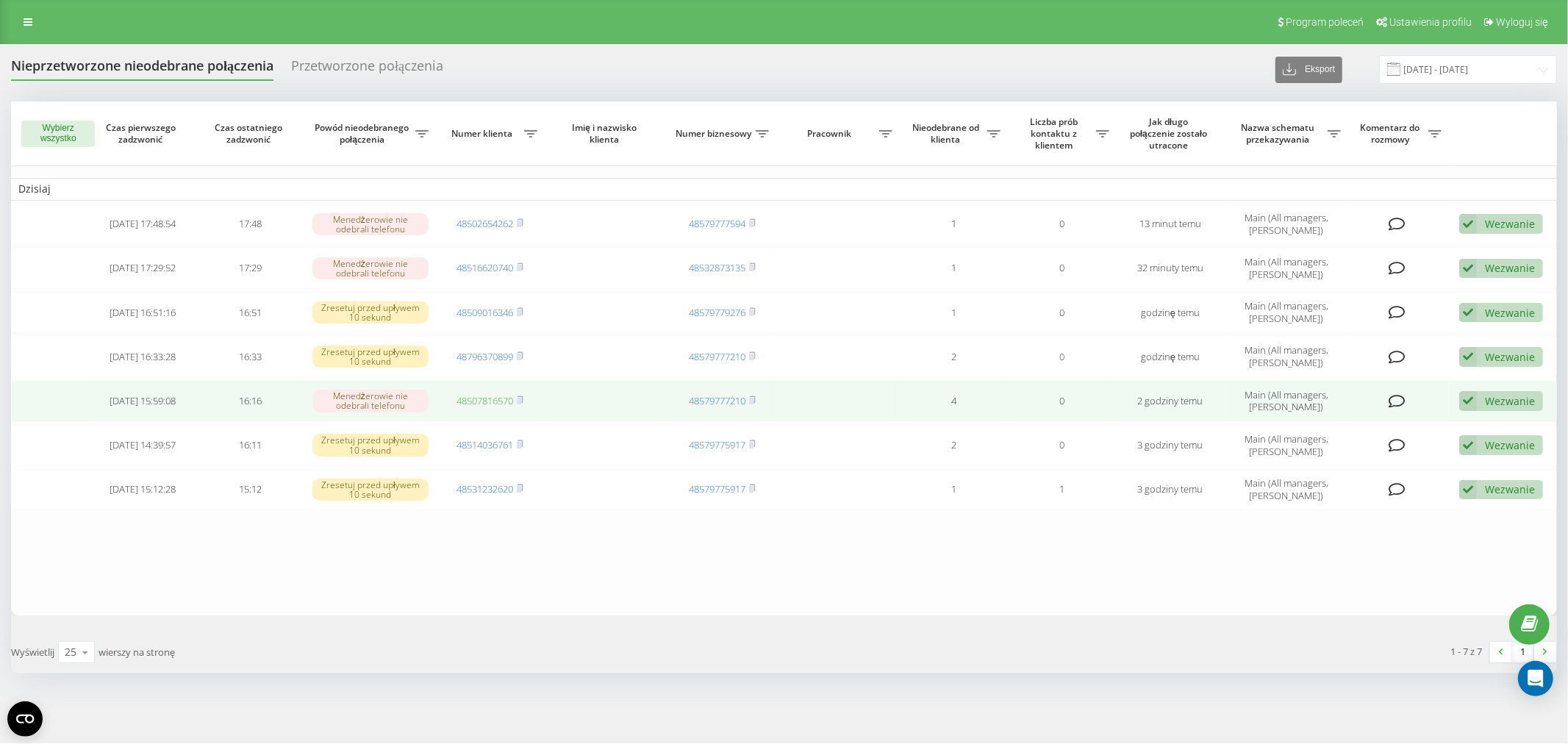
click at [489, 394] on link "48507816570" at bounding box center [484, 400] width 57 height 13
click at [521, 396] on icon at bounding box center [520, 400] width 7 height 9
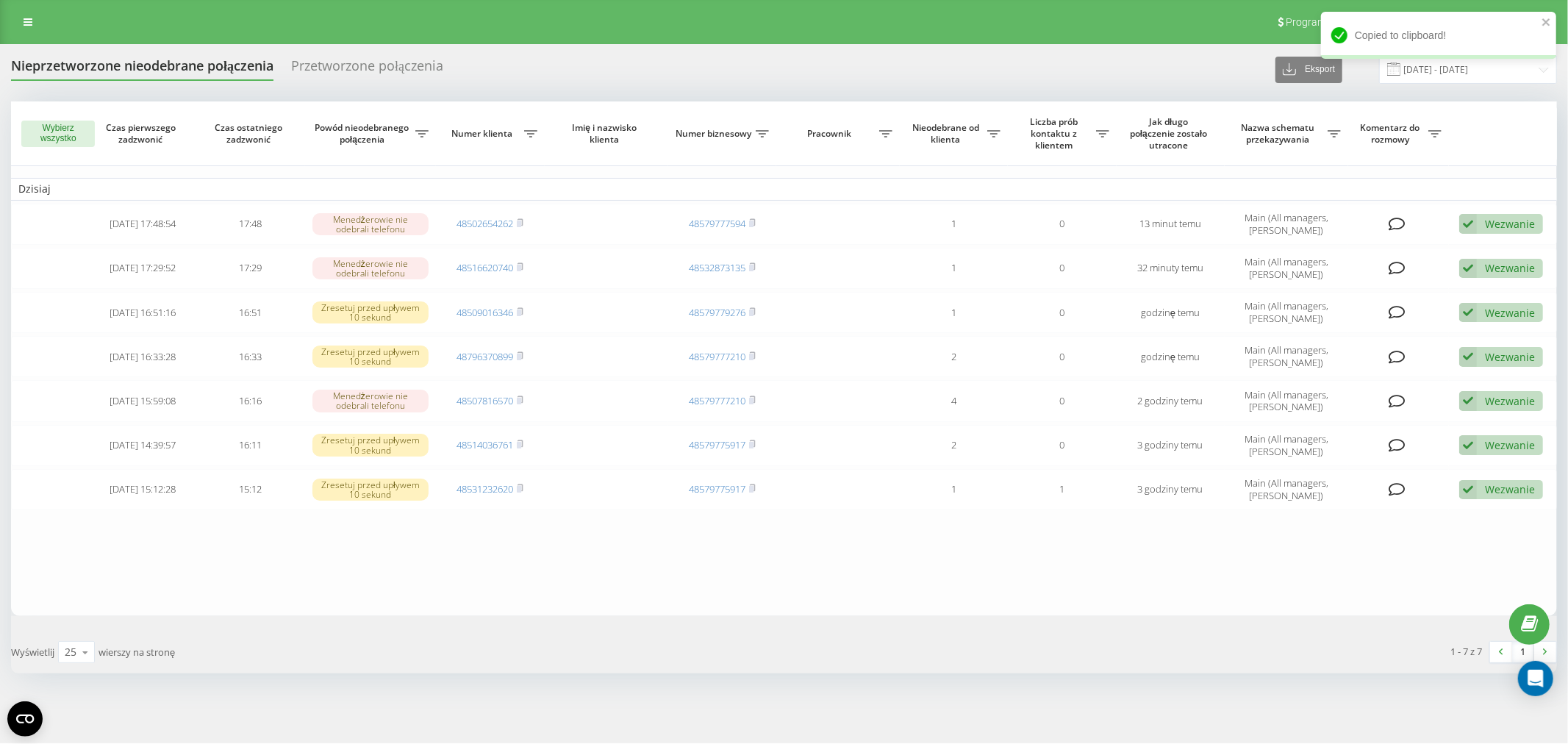
drag, startPoint x: 901, startPoint y: 45, endPoint x: 914, endPoint y: 52, distance: 14.8
click at [914, 52] on div "Nieprzetworzone nieodebrane połączenia Przetworzone połączenia Eksport .csv .xl…" at bounding box center [784, 393] width 1568 height 699
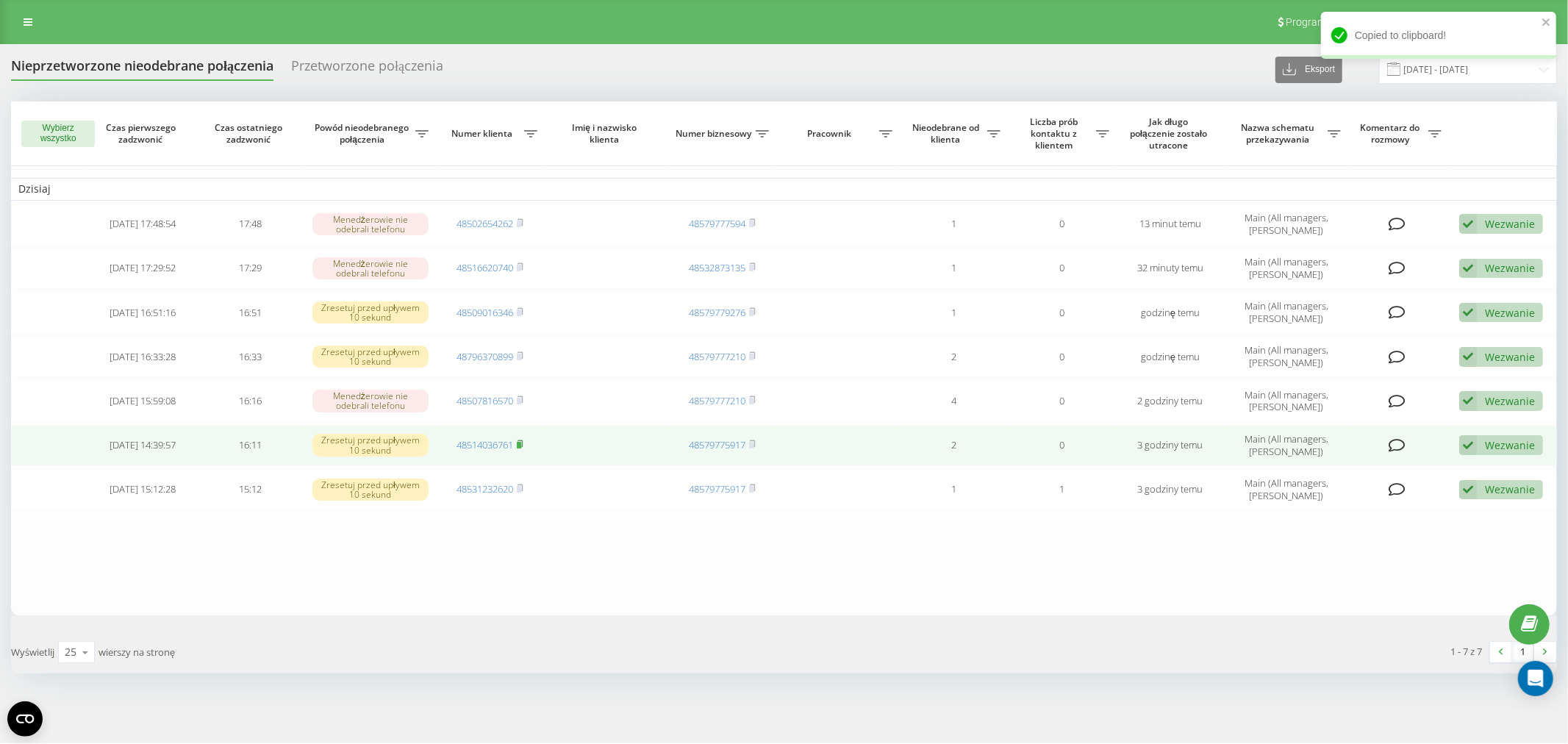
click at [524, 441] on icon at bounding box center [521, 444] width 5 height 7
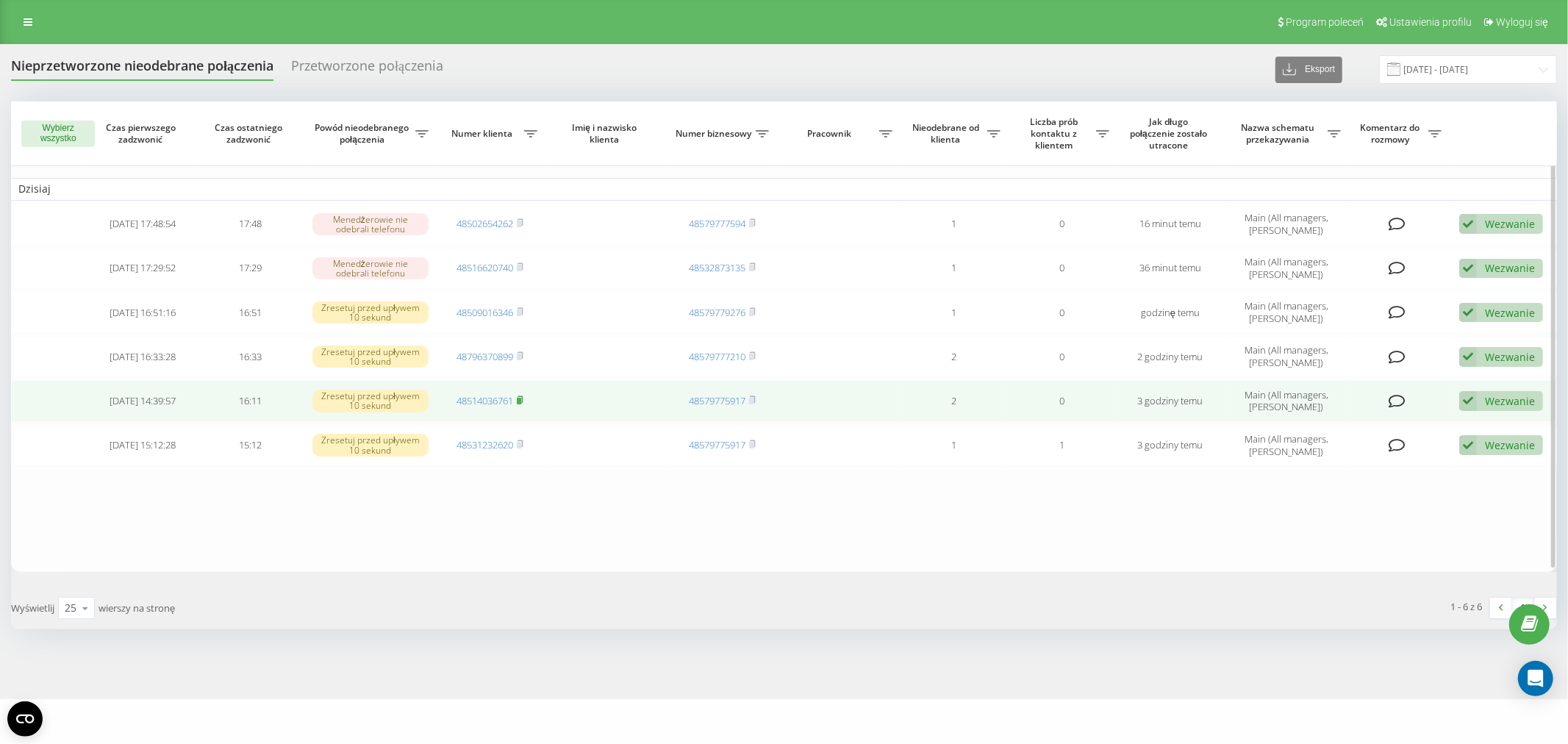
click at [524, 400] on icon at bounding box center [520, 400] width 7 height 9
click at [498, 396] on link "48514036761" at bounding box center [484, 400] width 57 height 13
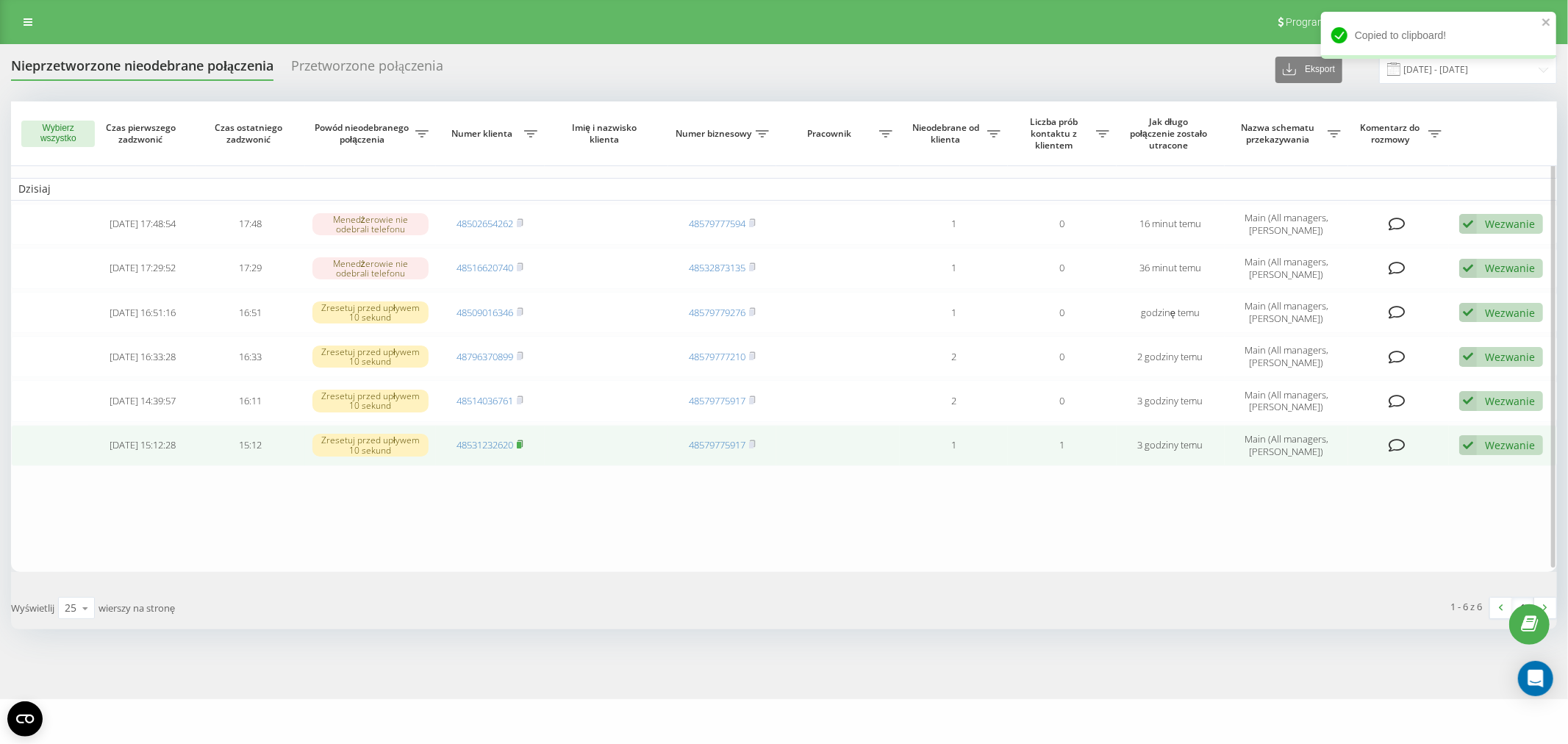
click at [522, 441] on icon at bounding box center [521, 444] width 5 height 7
click at [482, 443] on link "48531232620" at bounding box center [484, 444] width 57 height 13
